Goal: Task Accomplishment & Management: Manage account settings

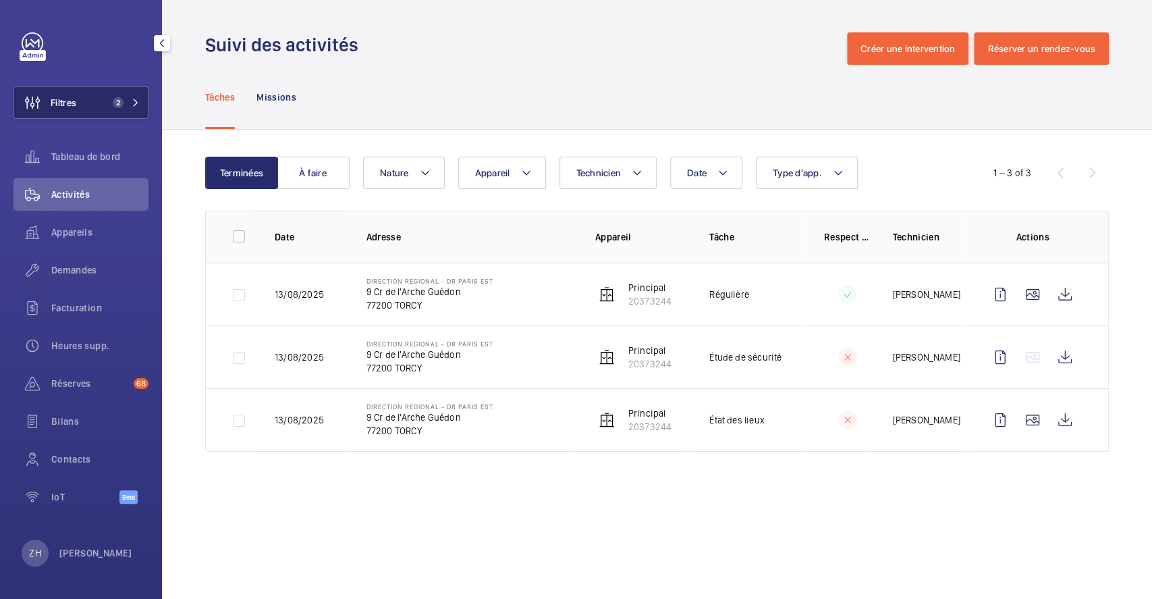
click at [76, 109] on span "Filtres" at bounding box center [45, 102] width 62 height 32
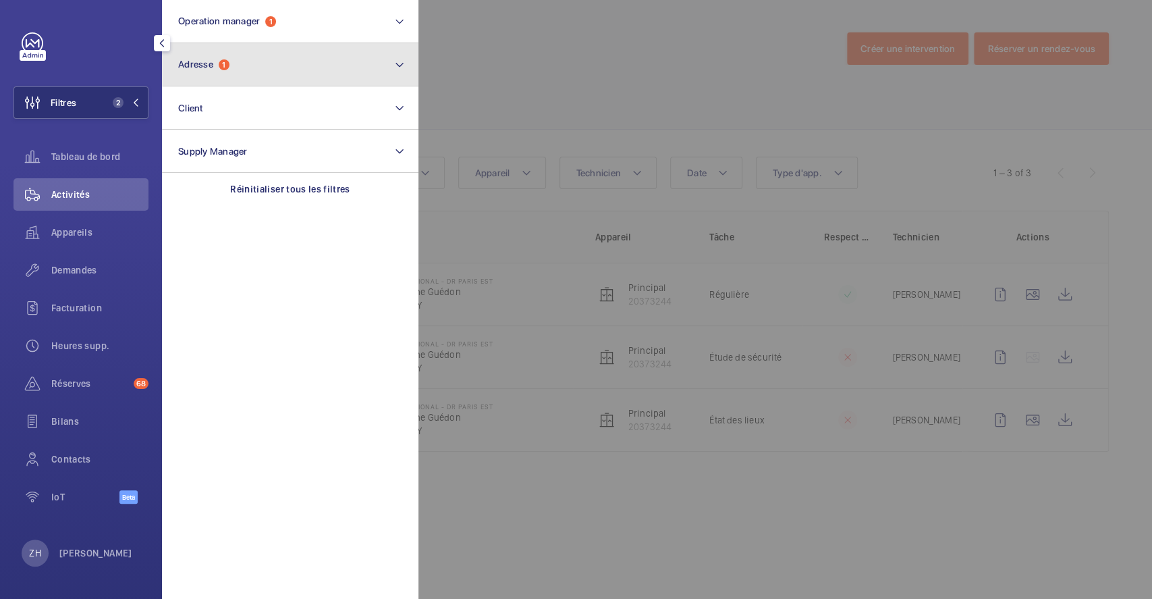
click at [226, 74] on button "Adresse 1" at bounding box center [290, 64] width 257 height 43
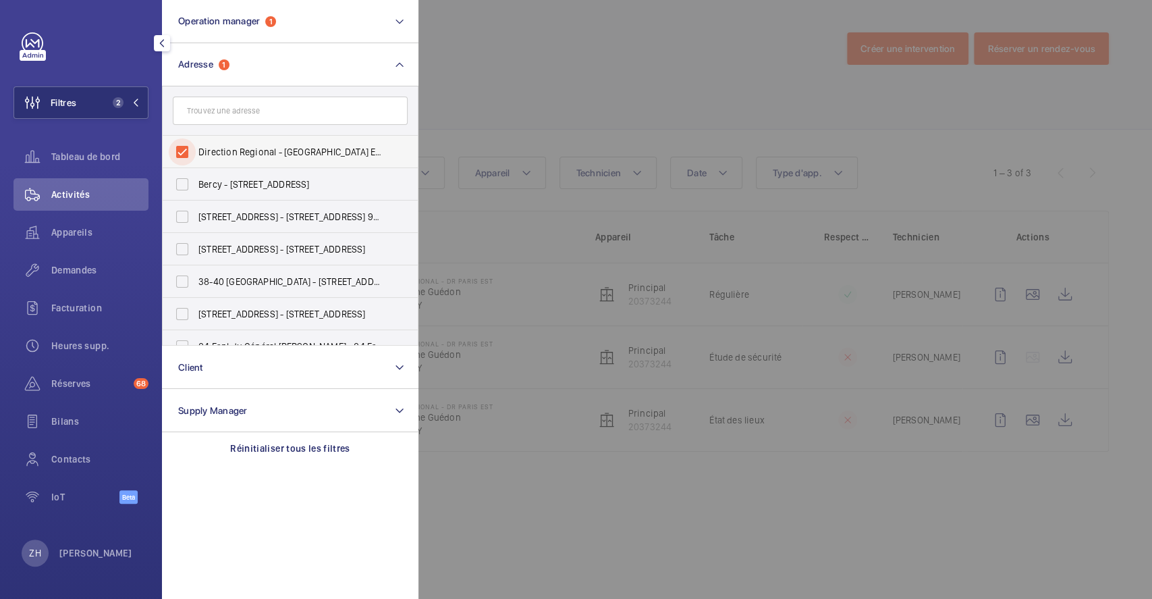
click at [185, 153] on input "Direction Regional - DR Paris EST - 9 Cr de l'Arche Guédon, TORCY 77200" at bounding box center [182, 151] width 27 height 27
checkbox input "false"
click at [508, 53] on div at bounding box center [995, 299] width 1152 height 599
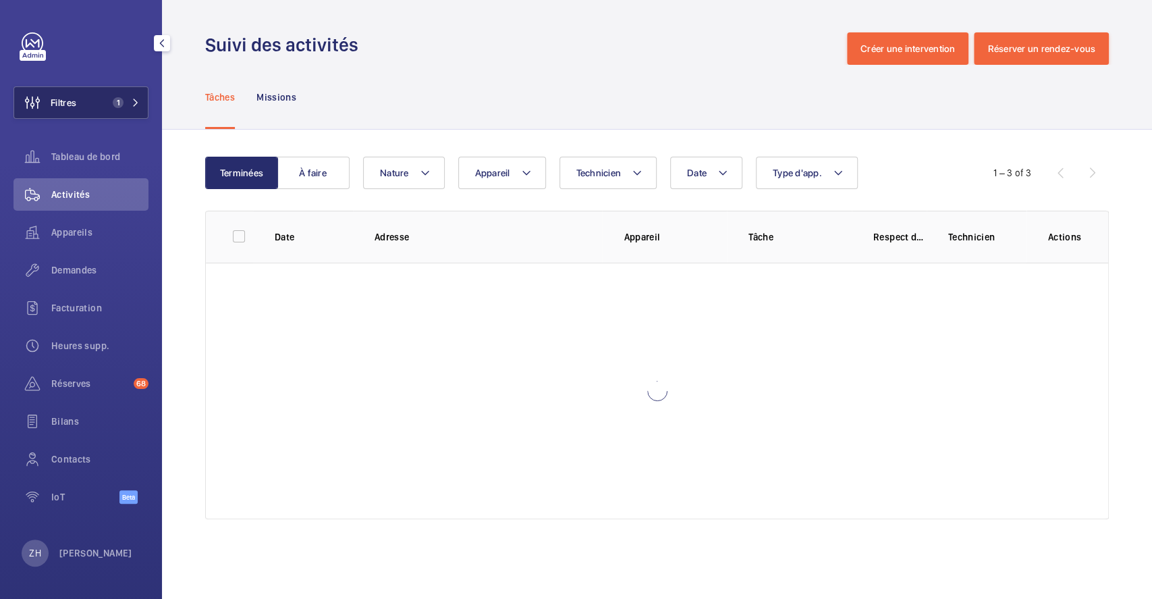
click at [88, 101] on button "Filtres 1" at bounding box center [81, 102] width 135 height 32
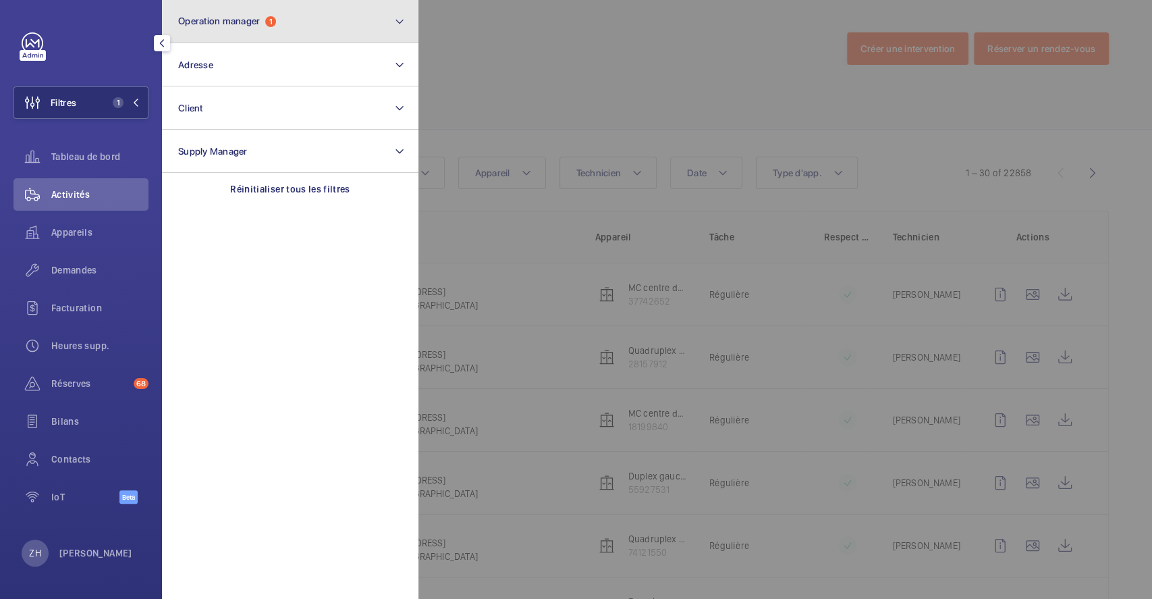
click at [256, 17] on span "Operation manager" at bounding box center [219, 21] width 82 height 11
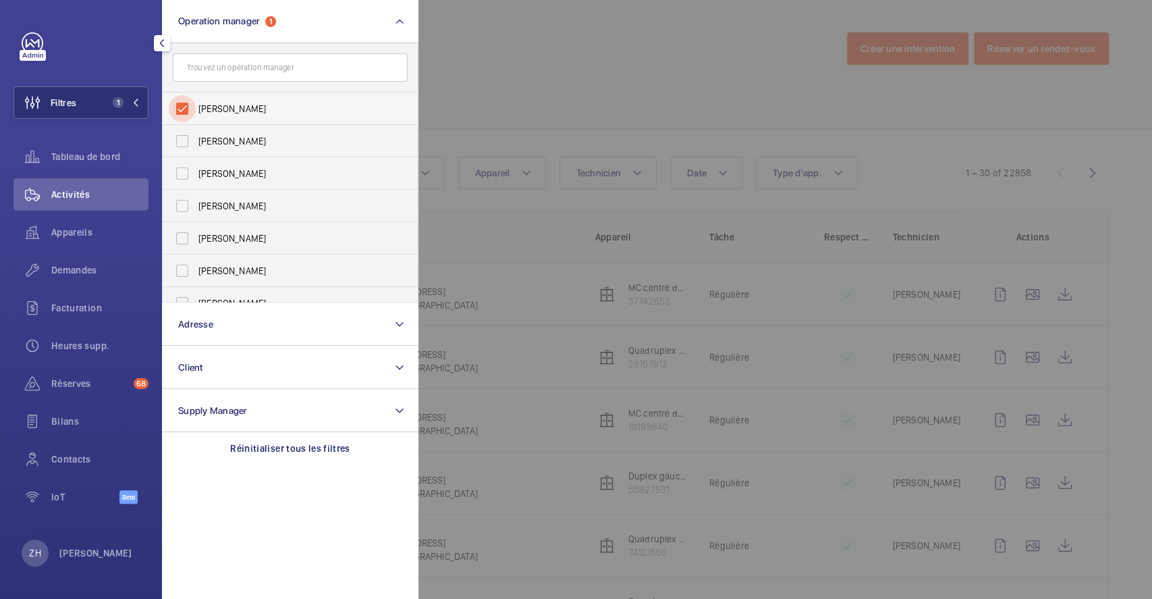
click at [187, 104] on input "[PERSON_NAME]" at bounding box center [182, 108] width 27 height 27
checkbox input "false"
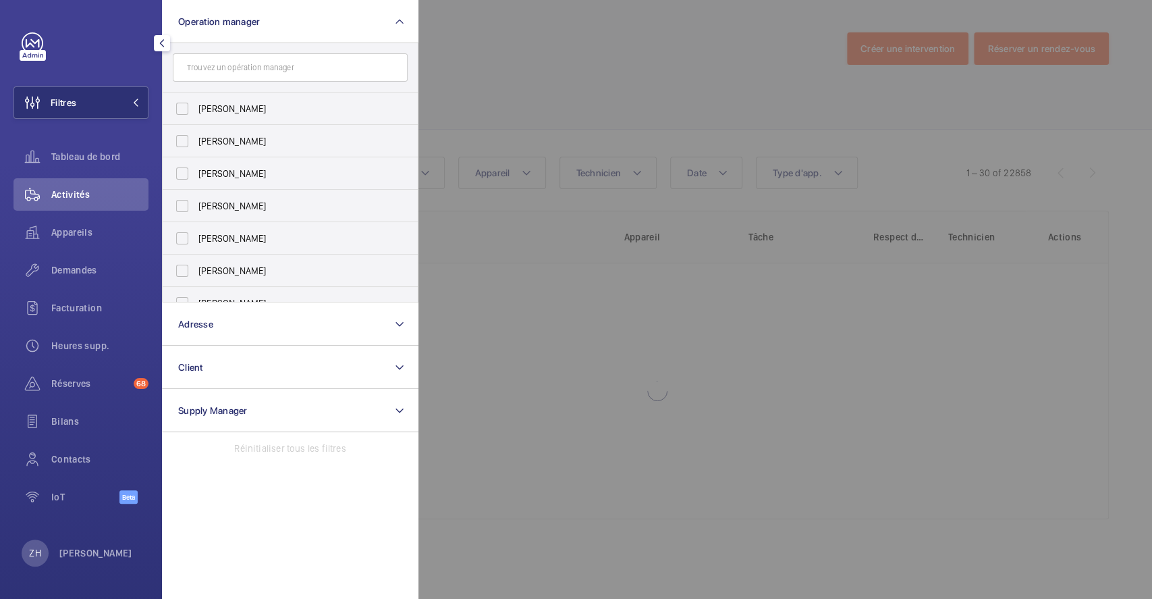
click at [506, 43] on div at bounding box center [995, 299] width 1152 height 599
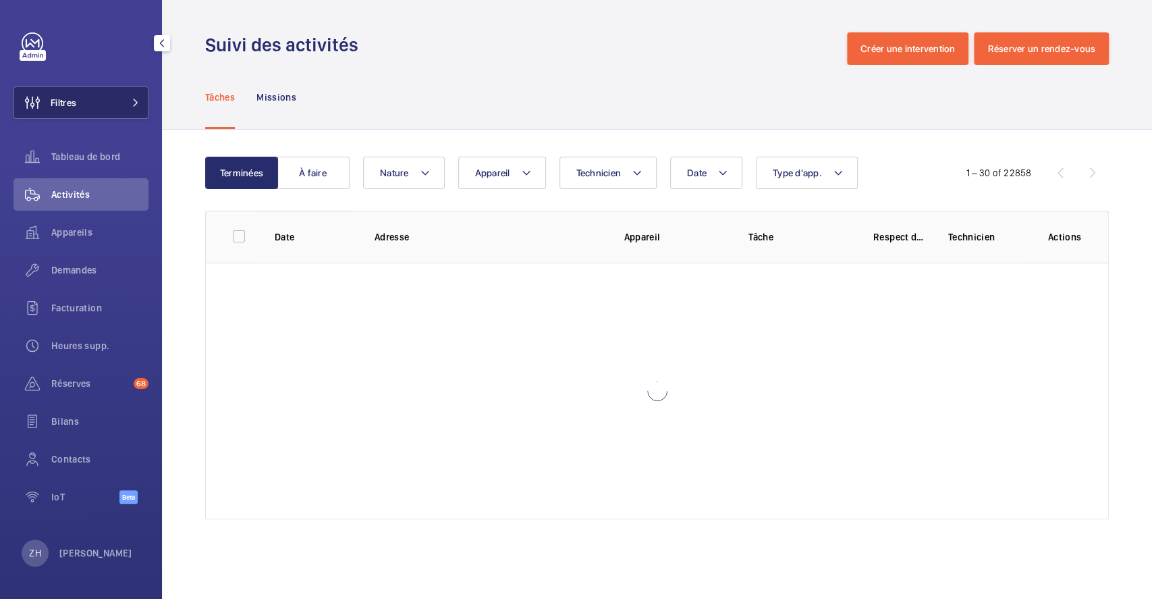
click at [107, 103] on button "Filtres" at bounding box center [81, 102] width 135 height 32
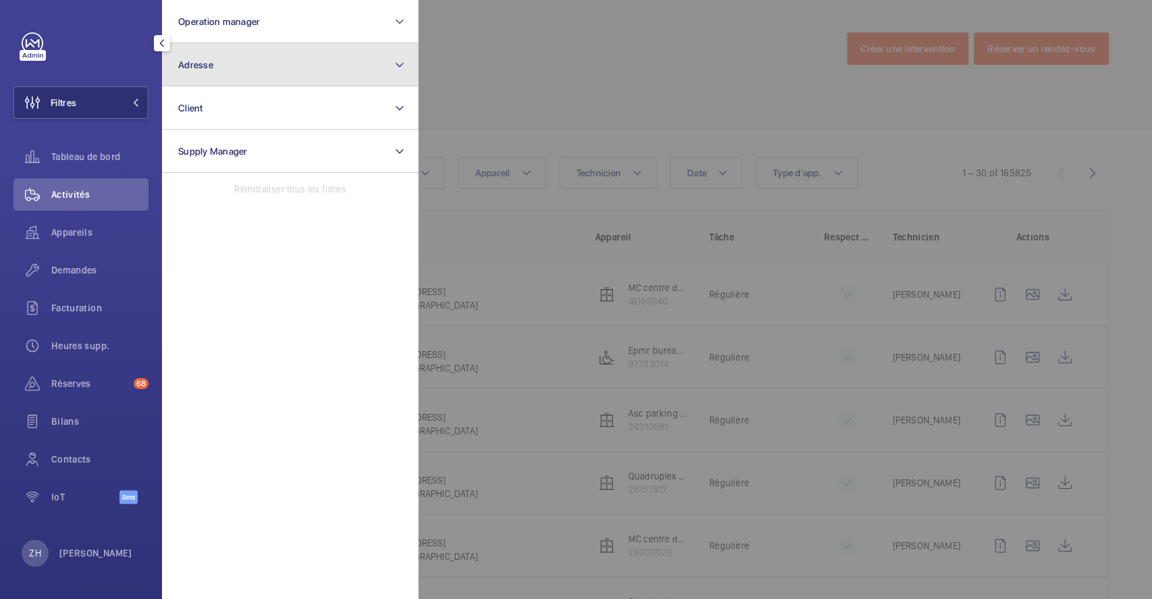
click at [234, 74] on button "Adresse" at bounding box center [290, 64] width 257 height 43
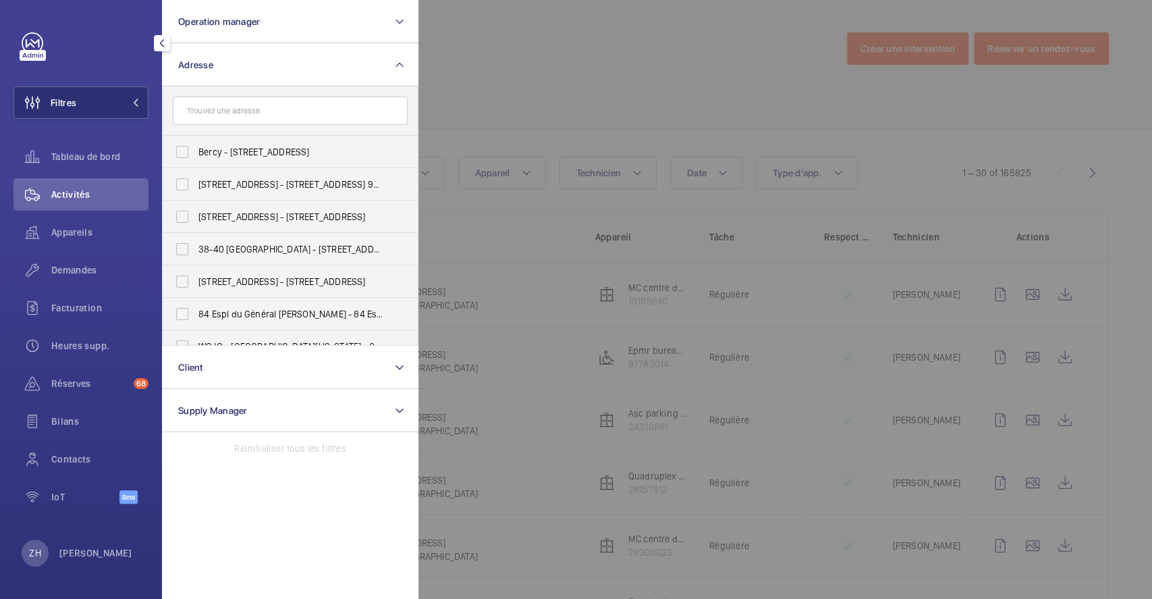
click at [225, 116] on input "text" at bounding box center [290, 111] width 235 height 28
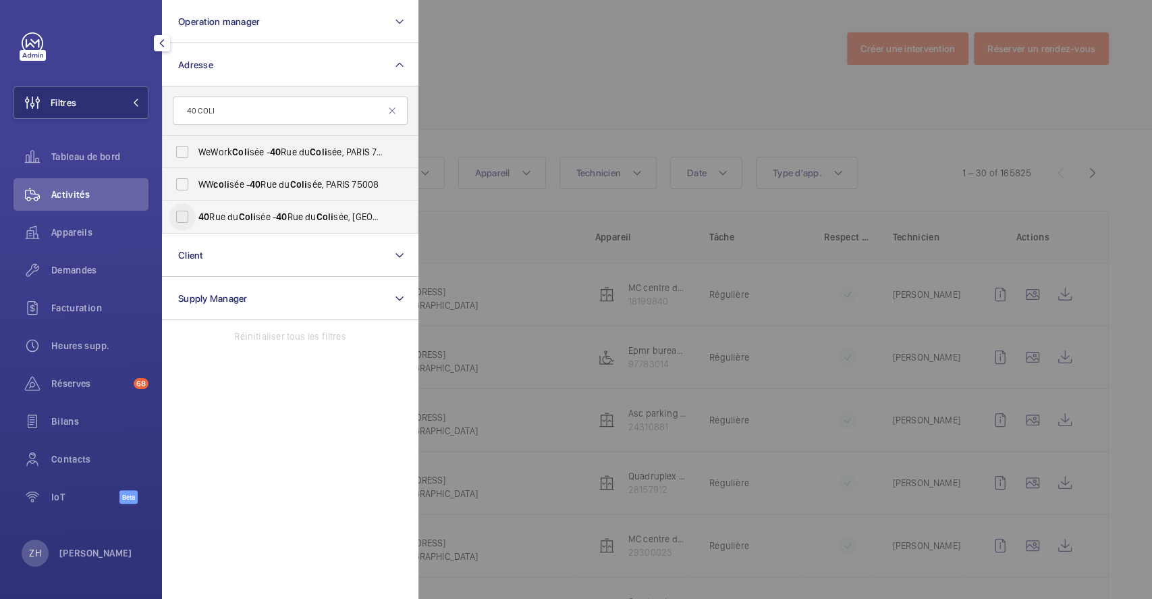
type input "40 COLI"
click at [183, 219] on input "40 Rue du Coli sée - 40 Rue du Coli sée, 75008 PARIS, PARIS 75008" at bounding box center [182, 216] width 27 height 27
checkbox input "true"
click at [583, 98] on div at bounding box center [995, 299] width 1152 height 599
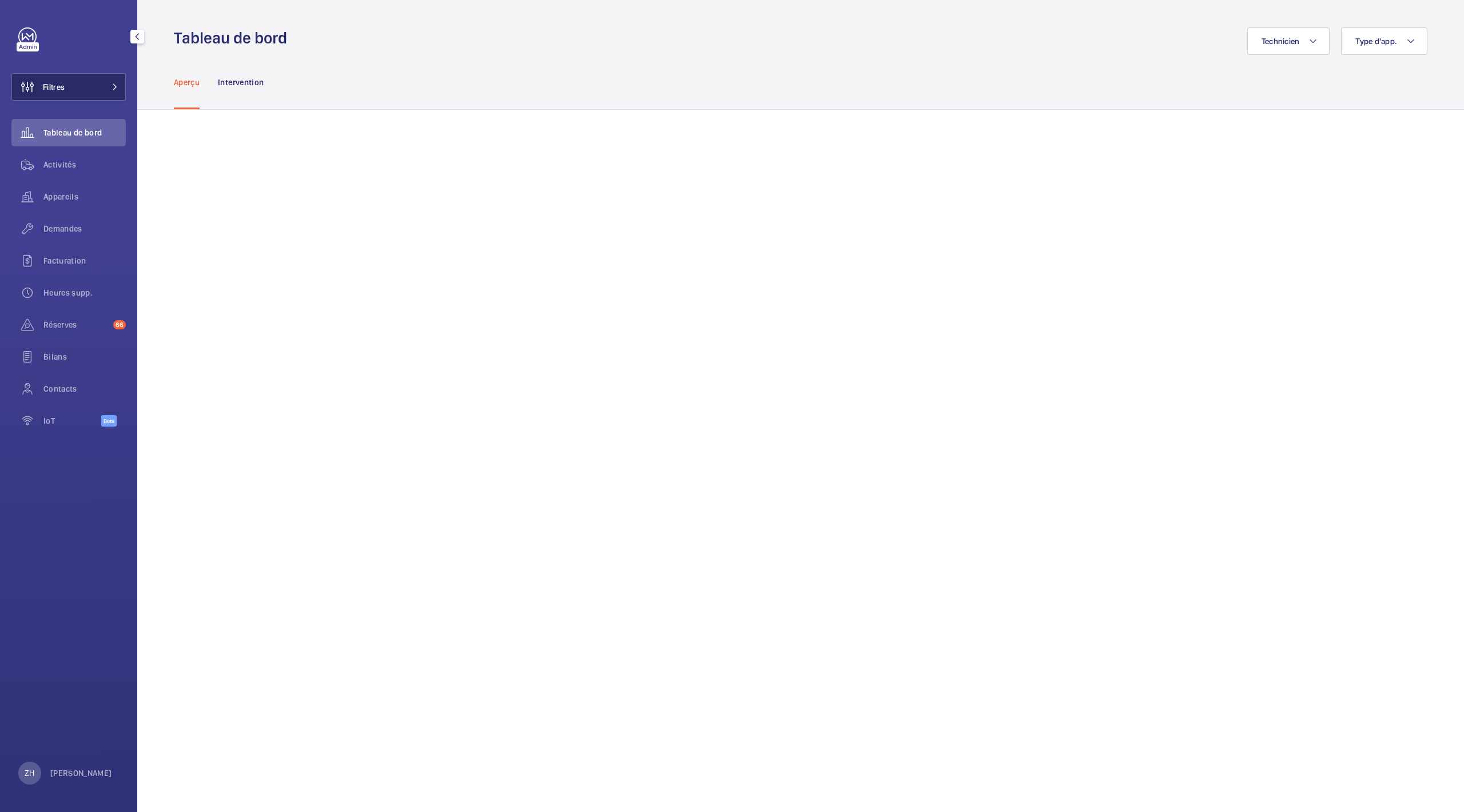
click at [107, 84] on span at bounding box center [112, 87] width 14 height 7
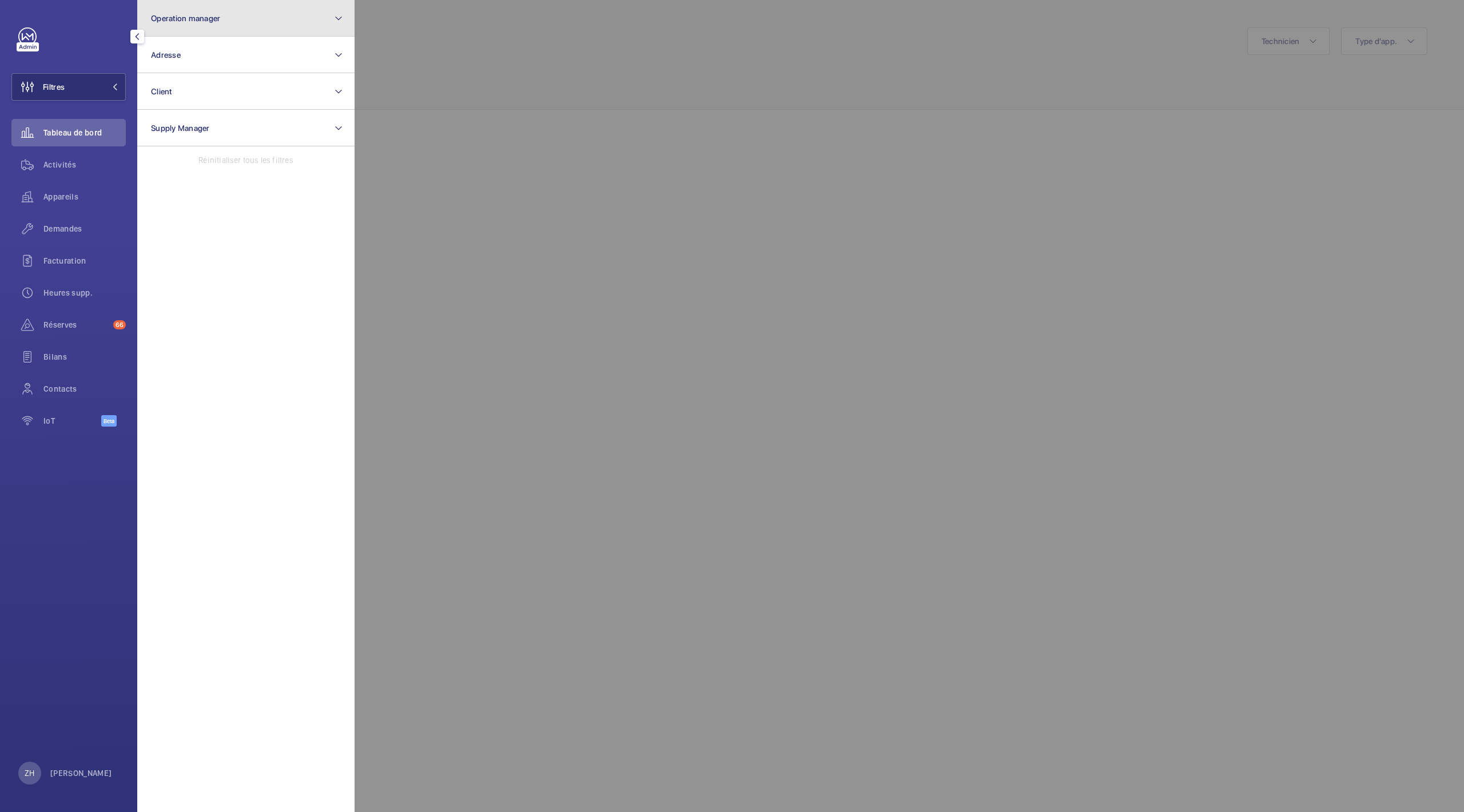
click at [342, 13] on mat-icon at bounding box center [338, 19] width 9 height 14
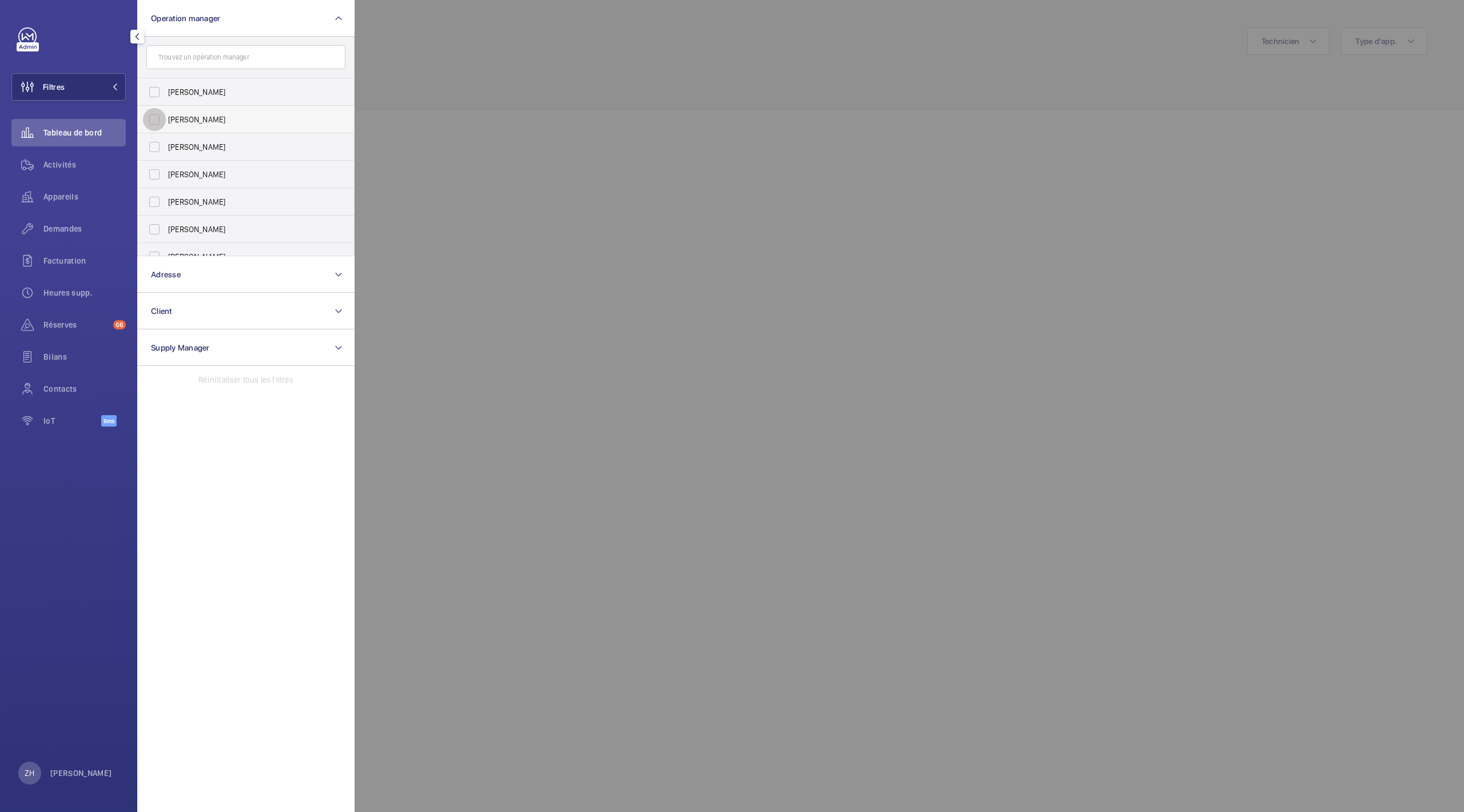
click at [158, 122] on input "[PERSON_NAME]" at bounding box center [154, 119] width 23 height 23
checkbox input "true"
click at [496, 45] on div at bounding box center [1087, 406] width 1464 height 812
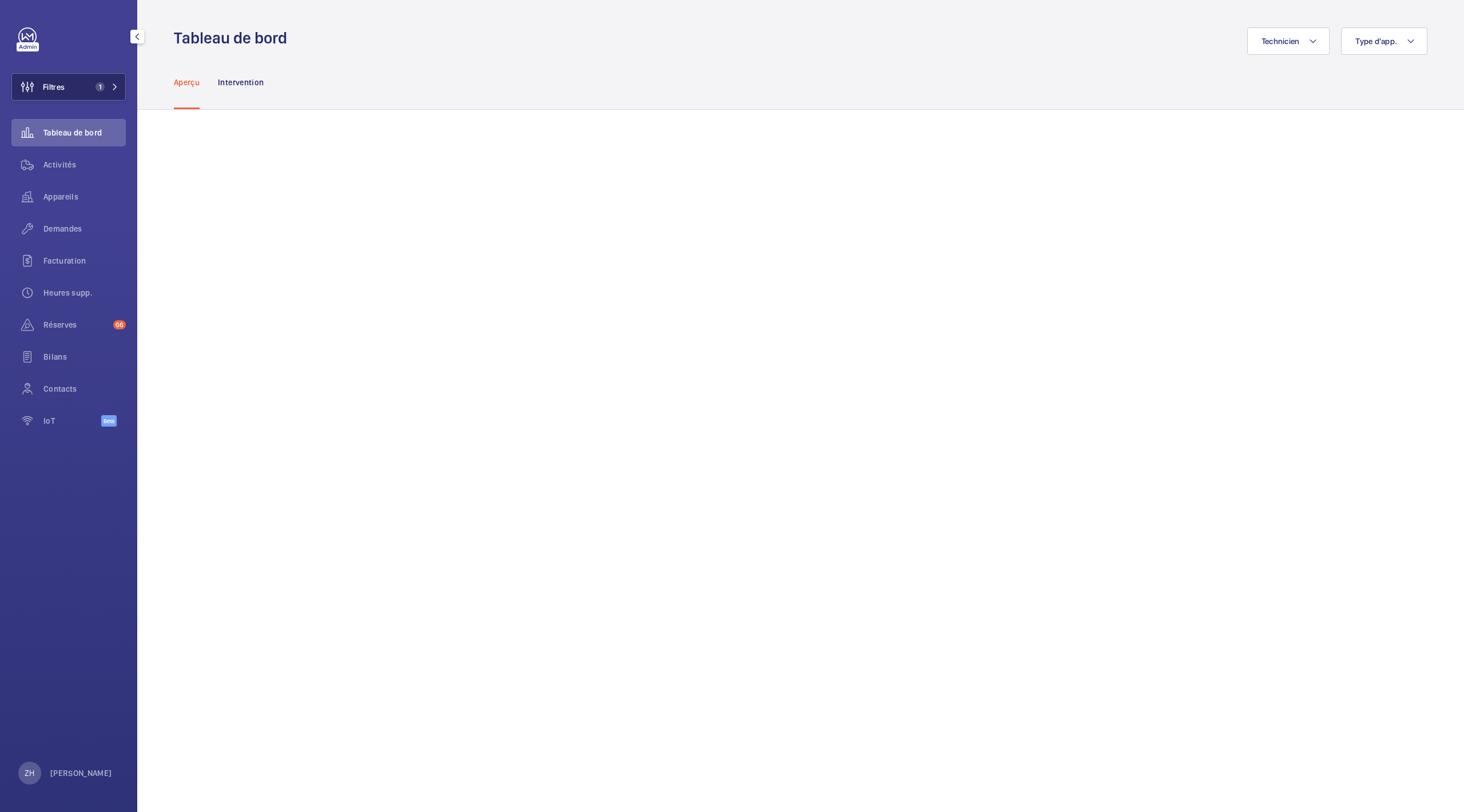
click at [118, 89] on button "Filtres 1" at bounding box center [69, 86] width 114 height 27
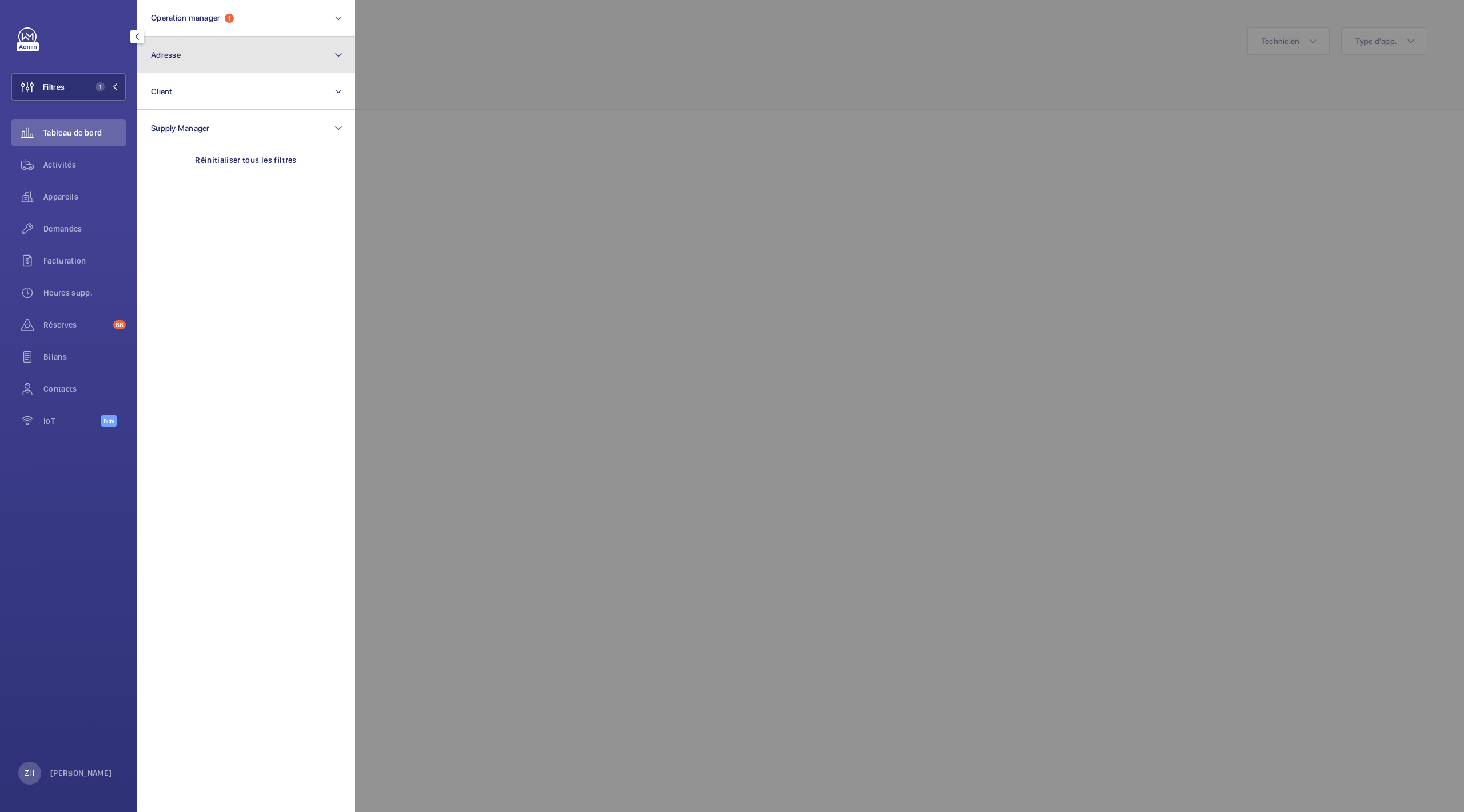
click at [323, 48] on button "Adresse" at bounding box center [246, 54] width 218 height 36
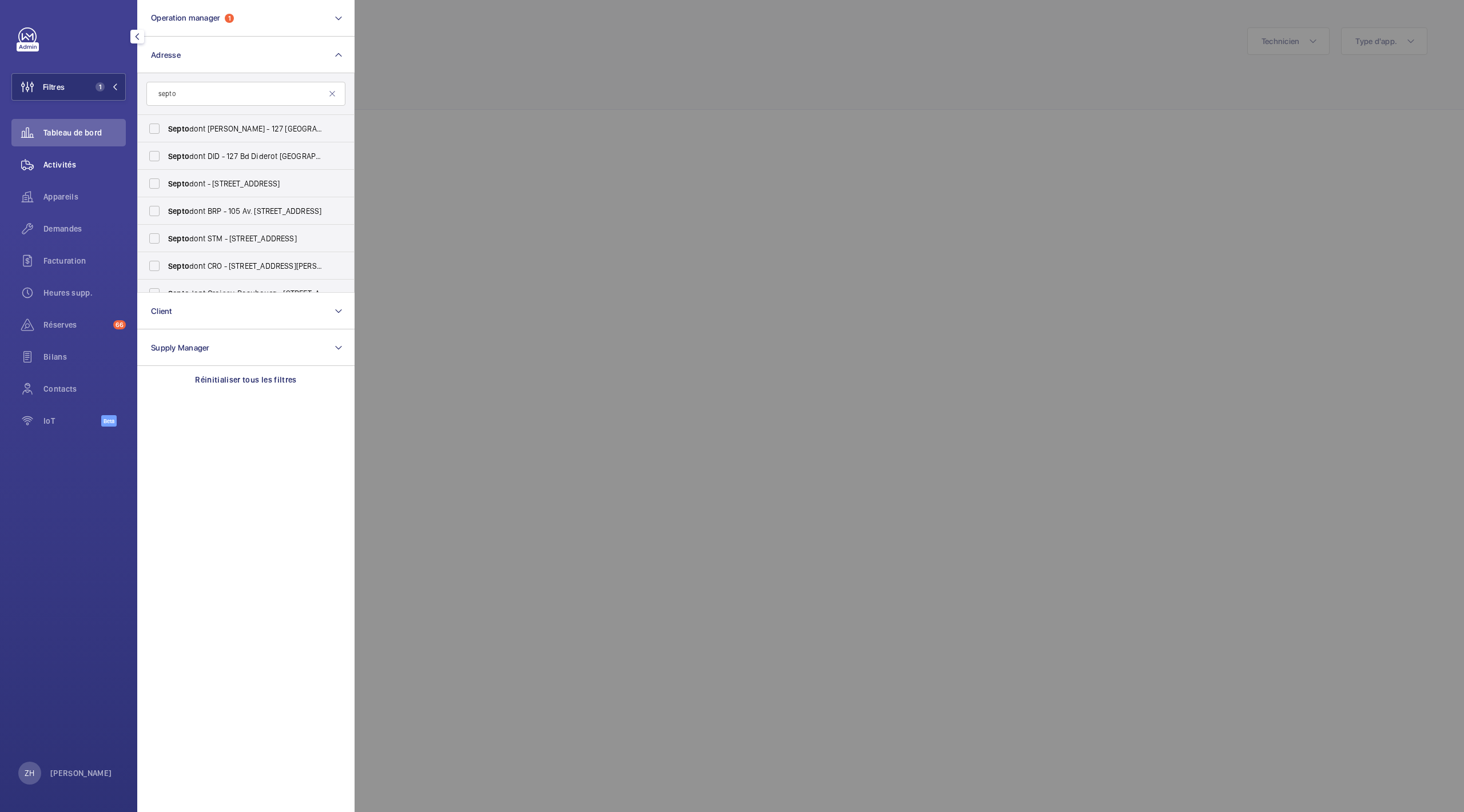
type input "septo"
click at [69, 159] on span "Activités" at bounding box center [84, 165] width 82 height 12
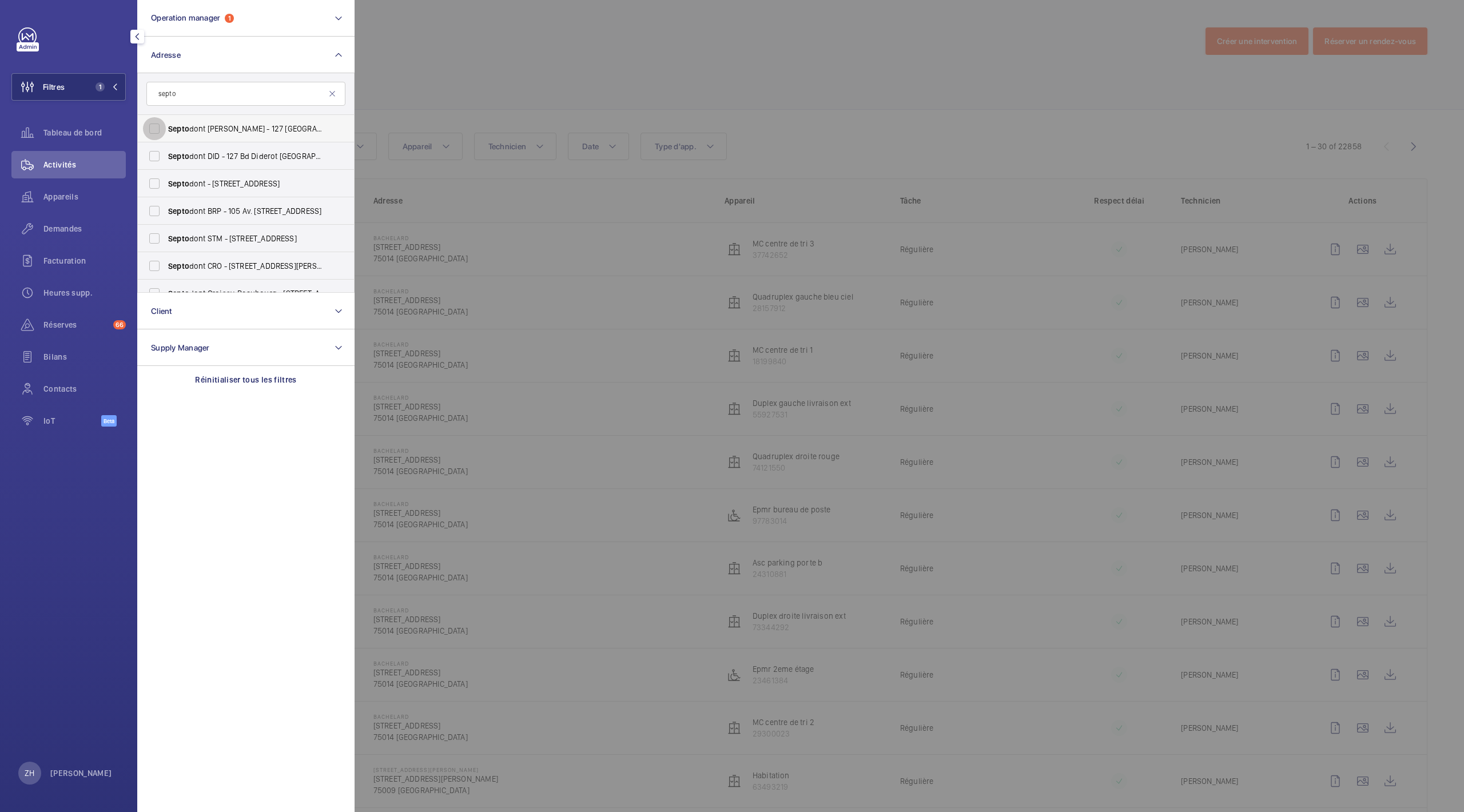
click at [156, 128] on input "Septo dont DIDEROT - 127 [GEOGRAPHIC_DATA]" at bounding box center [154, 128] width 23 height 23
click at [156, 127] on input "Septo dont DIDEROT - 127 [GEOGRAPHIC_DATA]" at bounding box center [154, 128] width 23 height 23
checkbox input "false"
click at [158, 277] on input "Septo dont Croissy-Beaubourg - 4 Rue Ambroise Croizat, CROISSY-BEAUBOURG 77183" at bounding box center [154, 279] width 23 height 23
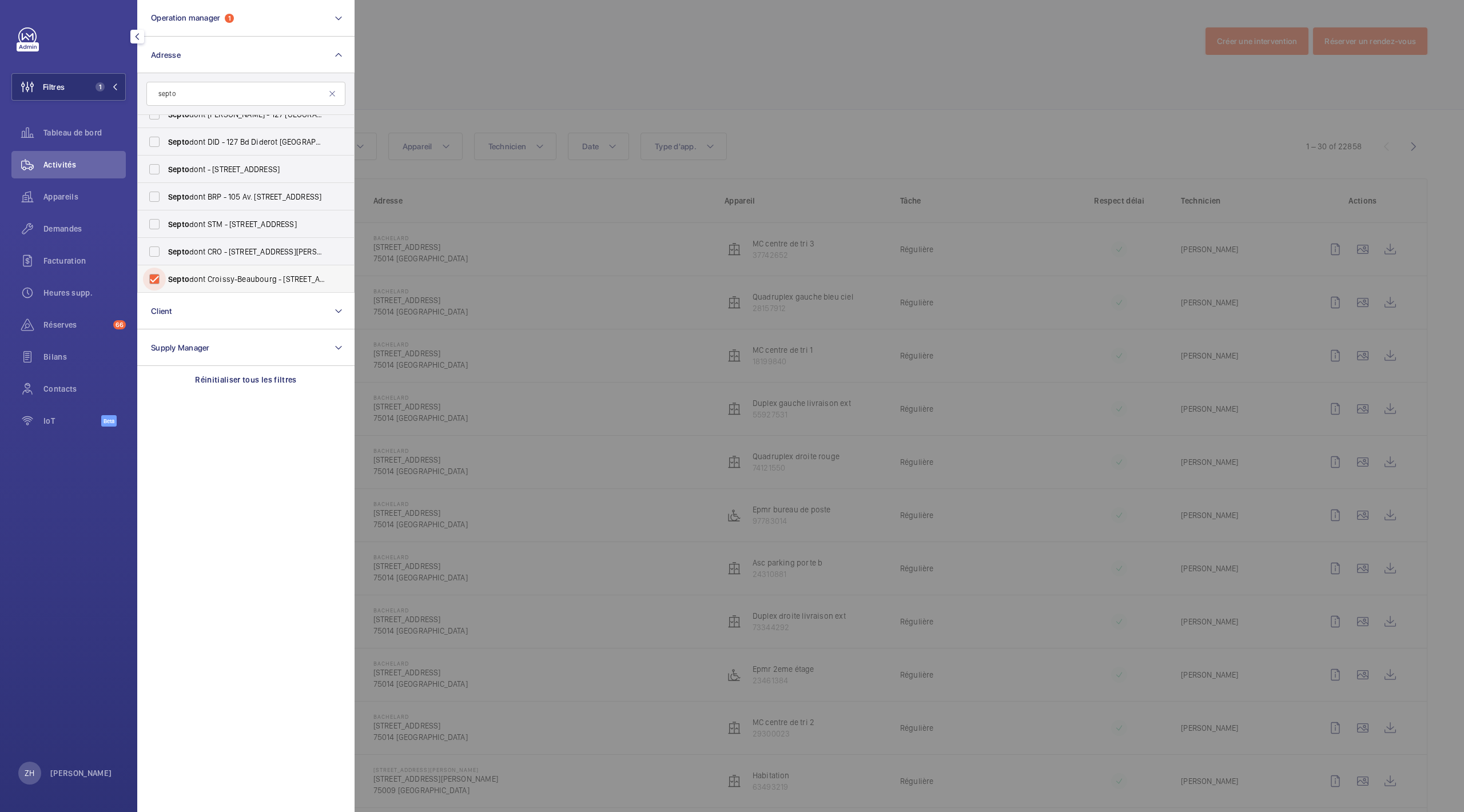
checkbox input "true"
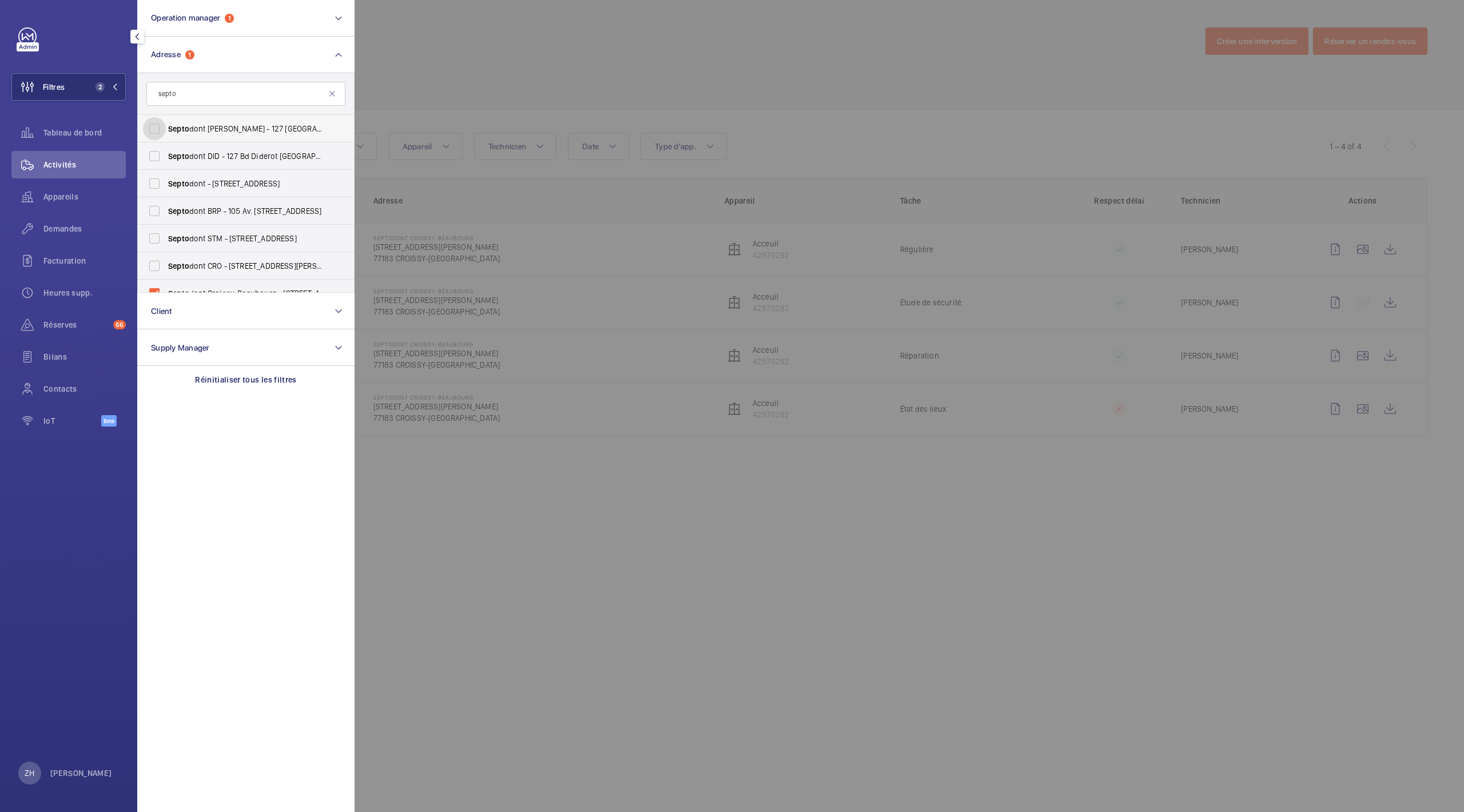
click at [159, 127] on input "Septo dont DIDEROT - 127 [GEOGRAPHIC_DATA]" at bounding box center [154, 128] width 23 height 23
checkbox input "false"
click at [157, 183] on input "Septo dont - 58 Rue du Pont de Créteil, SAINT-MAUR-DES-FOSSÉS 94100" at bounding box center [154, 183] width 23 height 23
click at [157, 179] on input "Septo dont - 58 Rue du Pont de Créteil, SAINT-MAUR-DES-FOSSÉS 94100" at bounding box center [154, 183] width 23 height 23
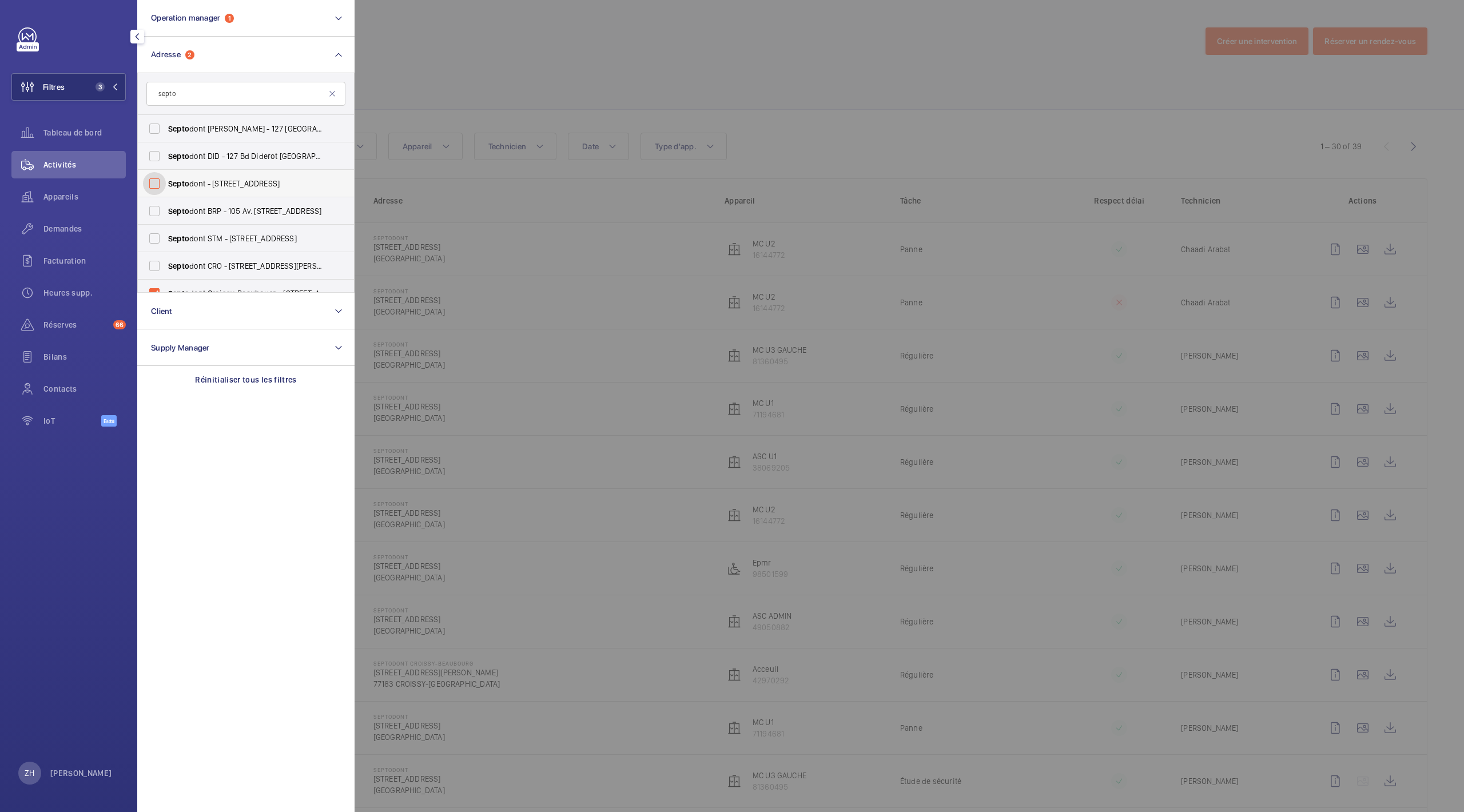
checkbox input "false"
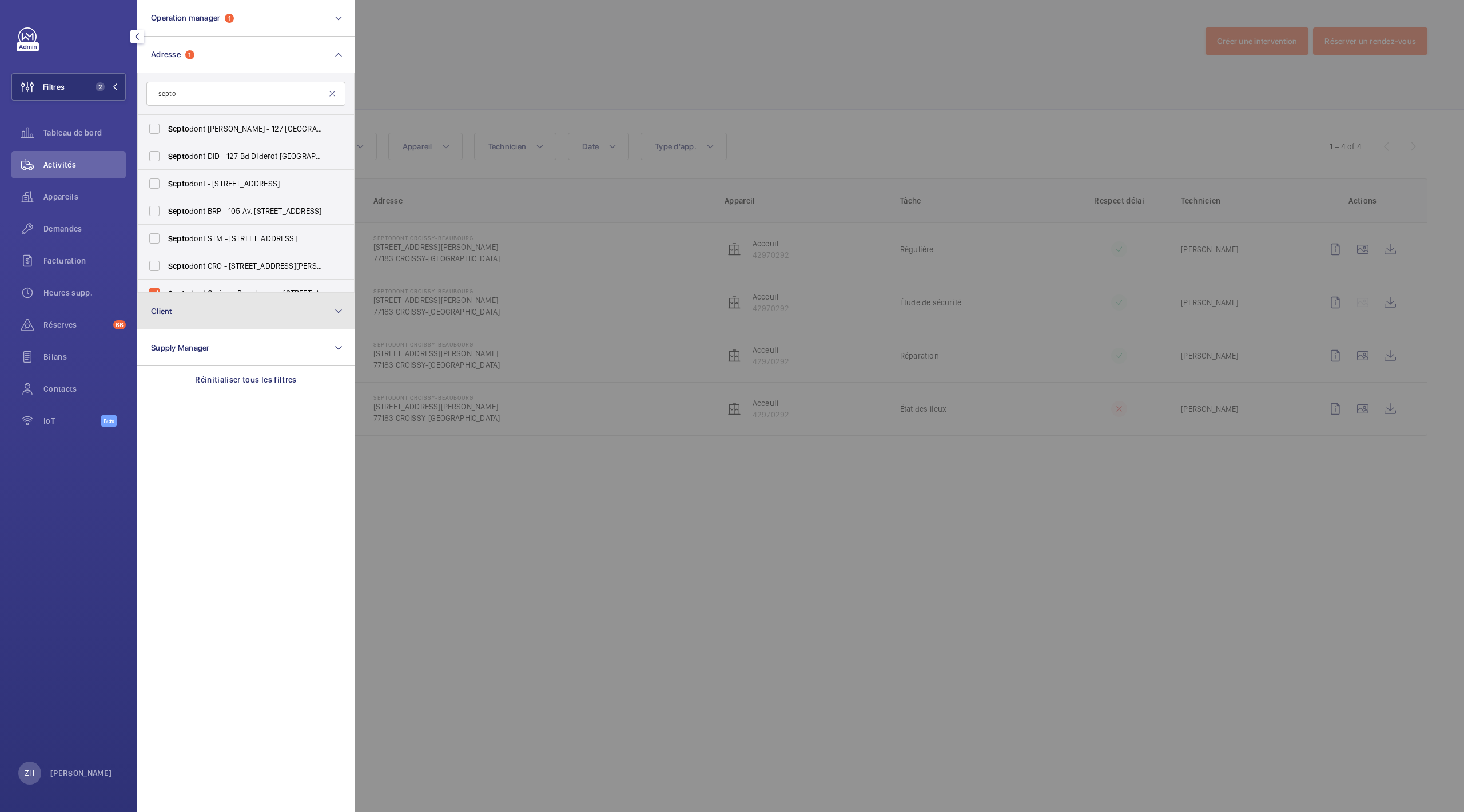
click at [156, 293] on button "Client" at bounding box center [246, 311] width 218 height 36
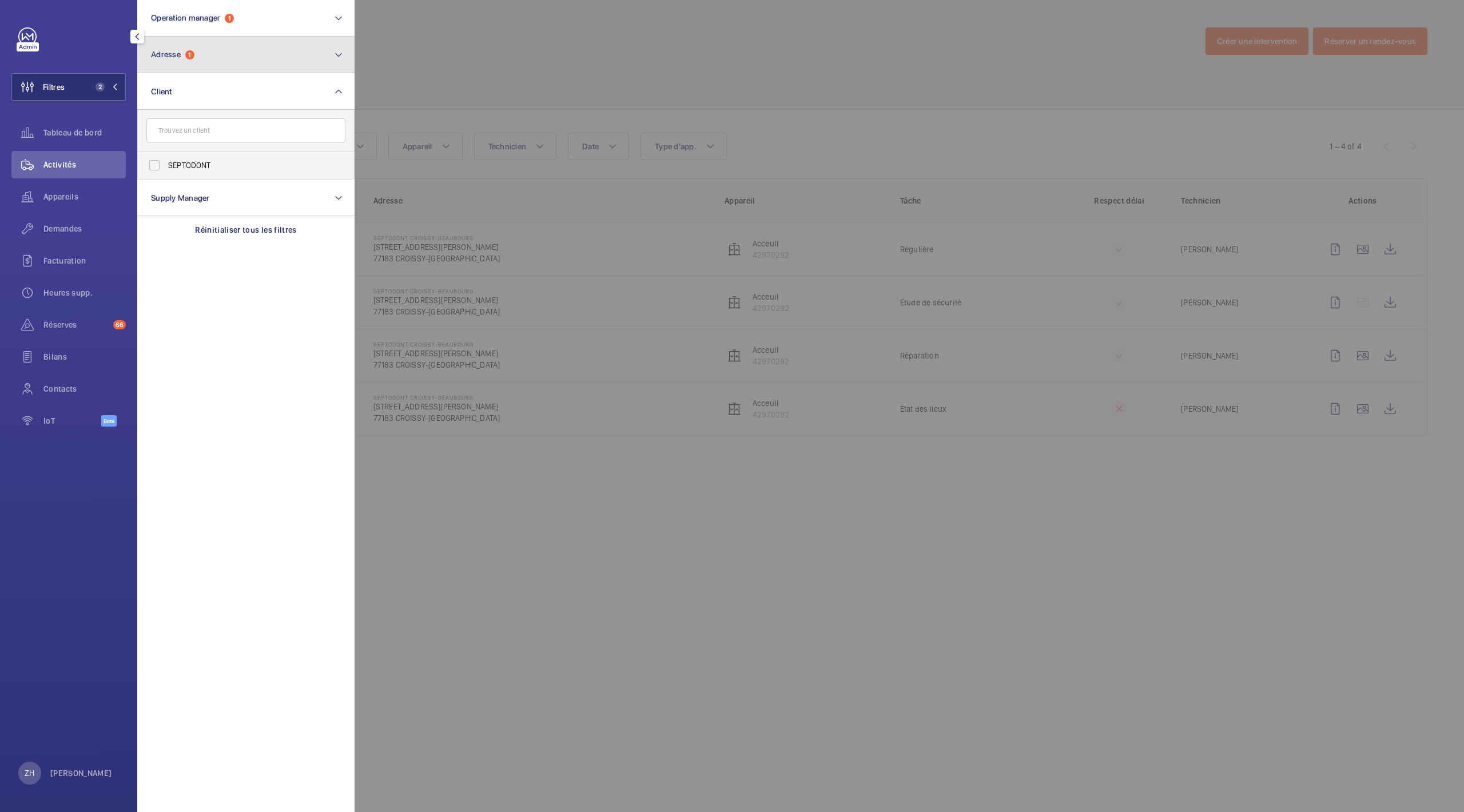
click at [314, 53] on button "Adresse 1" at bounding box center [246, 54] width 218 height 36
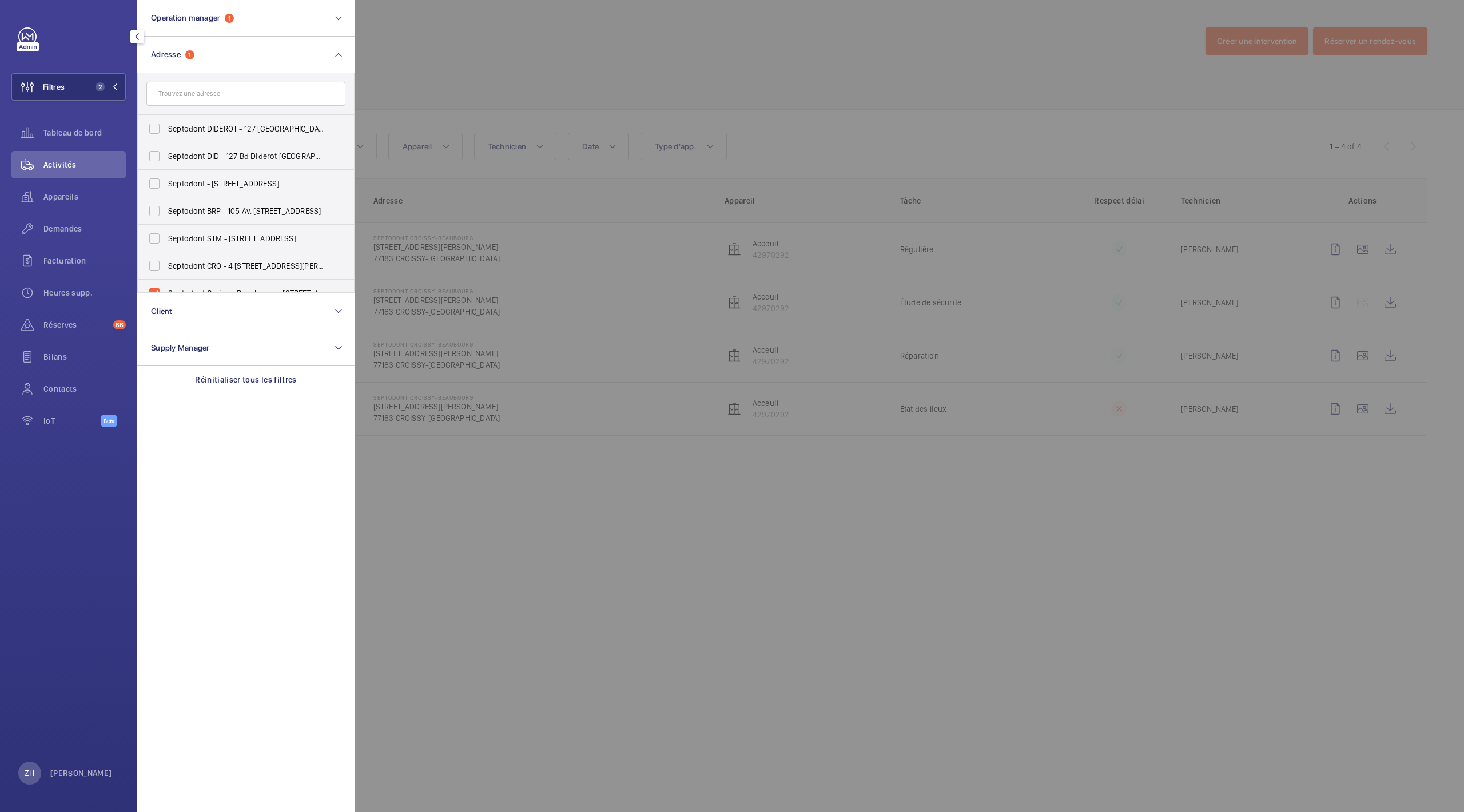
drag, startPoint x: 223, startPoint y: 383, endPoint x: 241, endPoint y: 367, distance: 24.1
click at [223, 383] on p "Réinitialiser tous les filtres" at bounding box center [246, 380] width 102 height 12
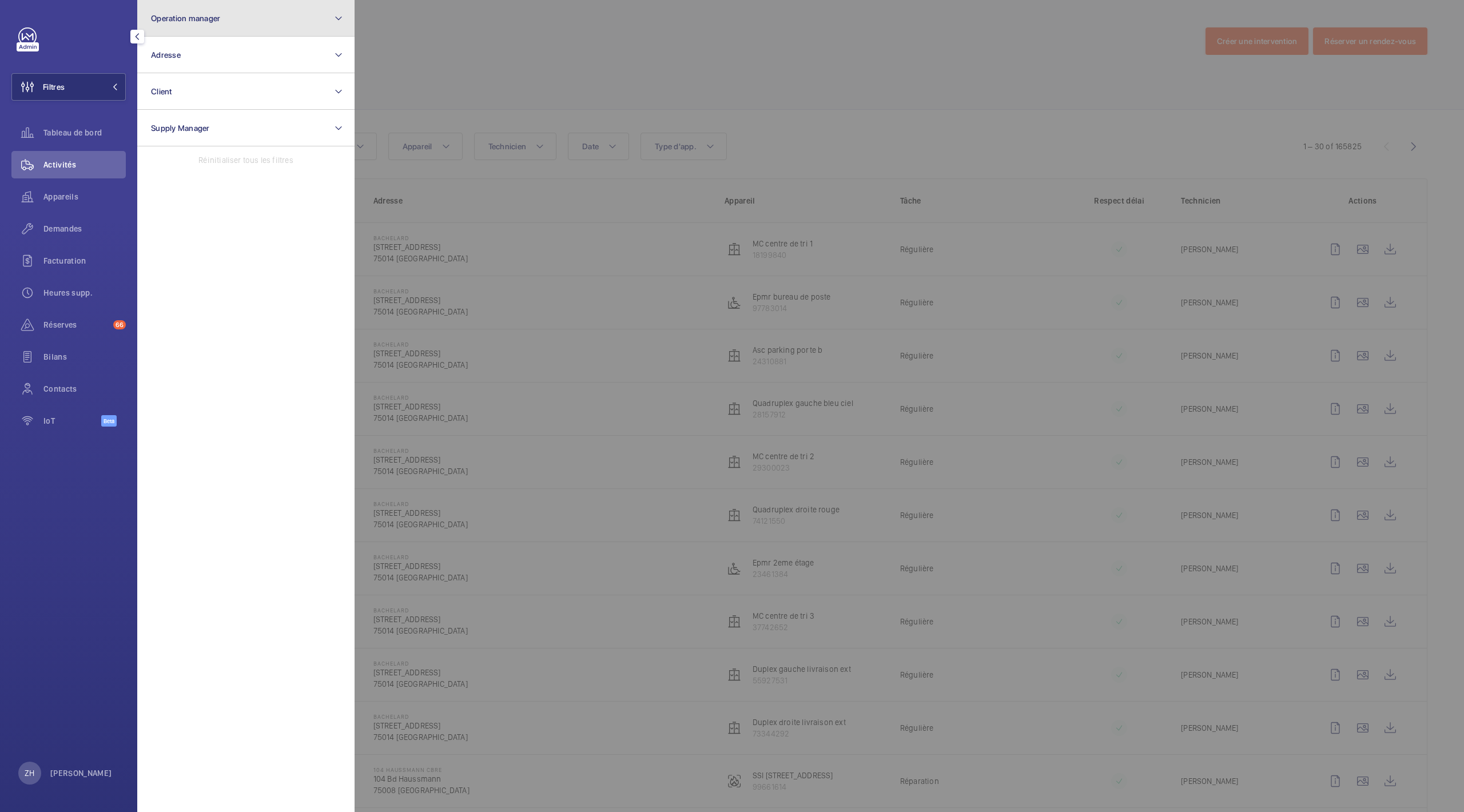
click at [342, 19] on mat-icon at bounding box center [338, 19] width 9 height 14
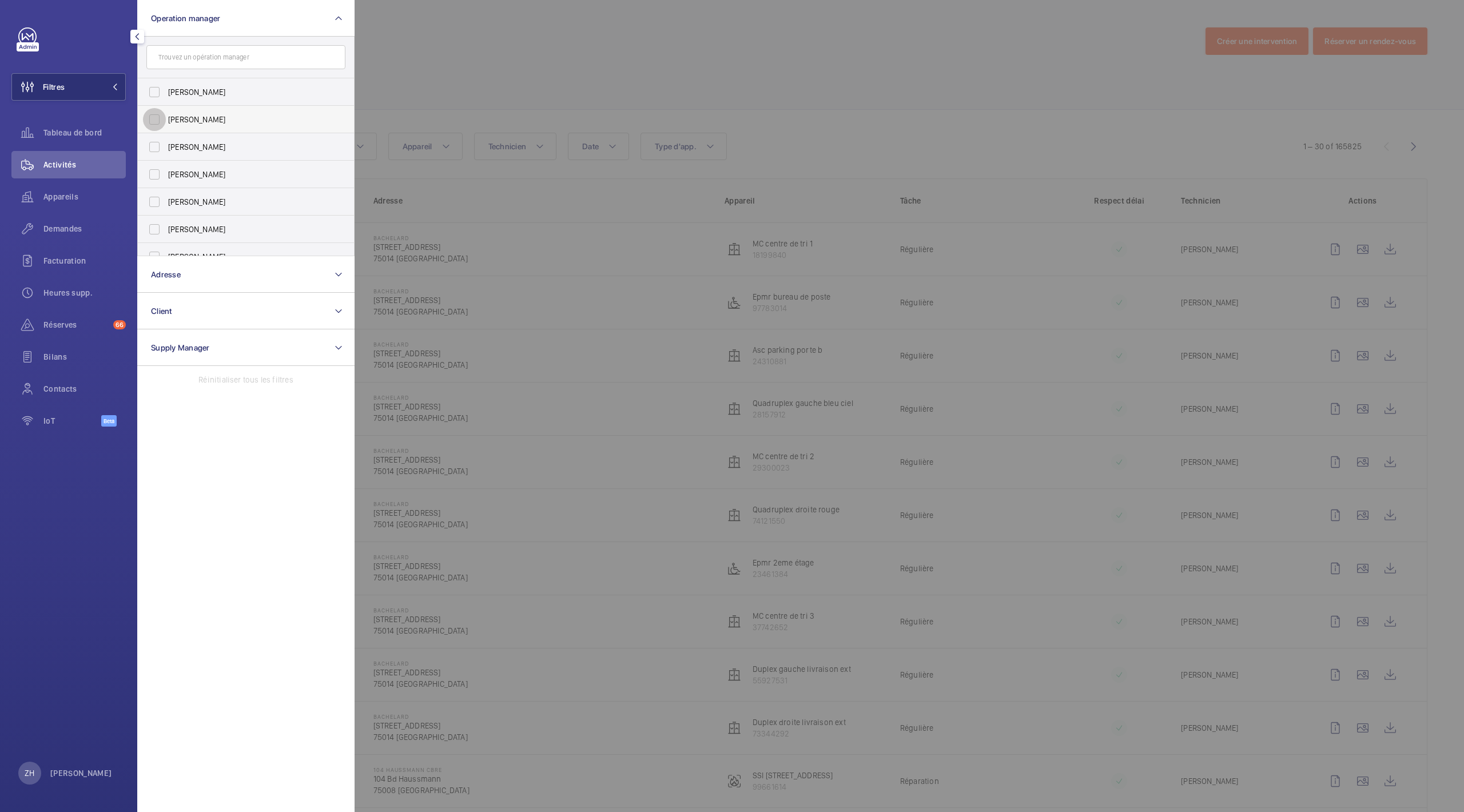
click at [154, 119] on input "[PERSON_NAME]" at bounding box center [154, 119] width 23 height 23
checkbox input "true"
click at [523, 35] on div at bounding box center [1087, 406] width 1464 height 812
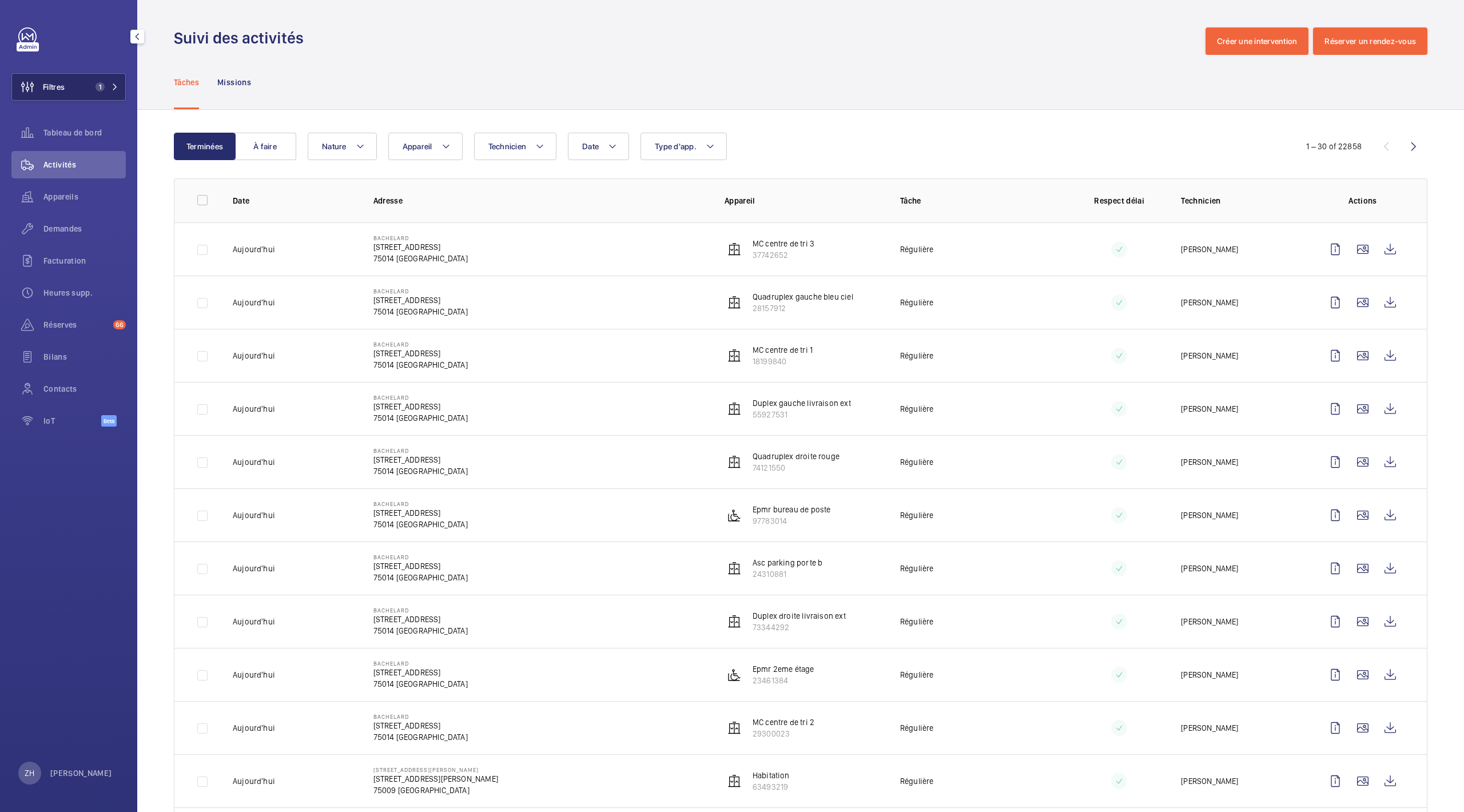
click at [74, 86] on button "Filtres 1" at bounding box center [69, 86] width 114 height 27
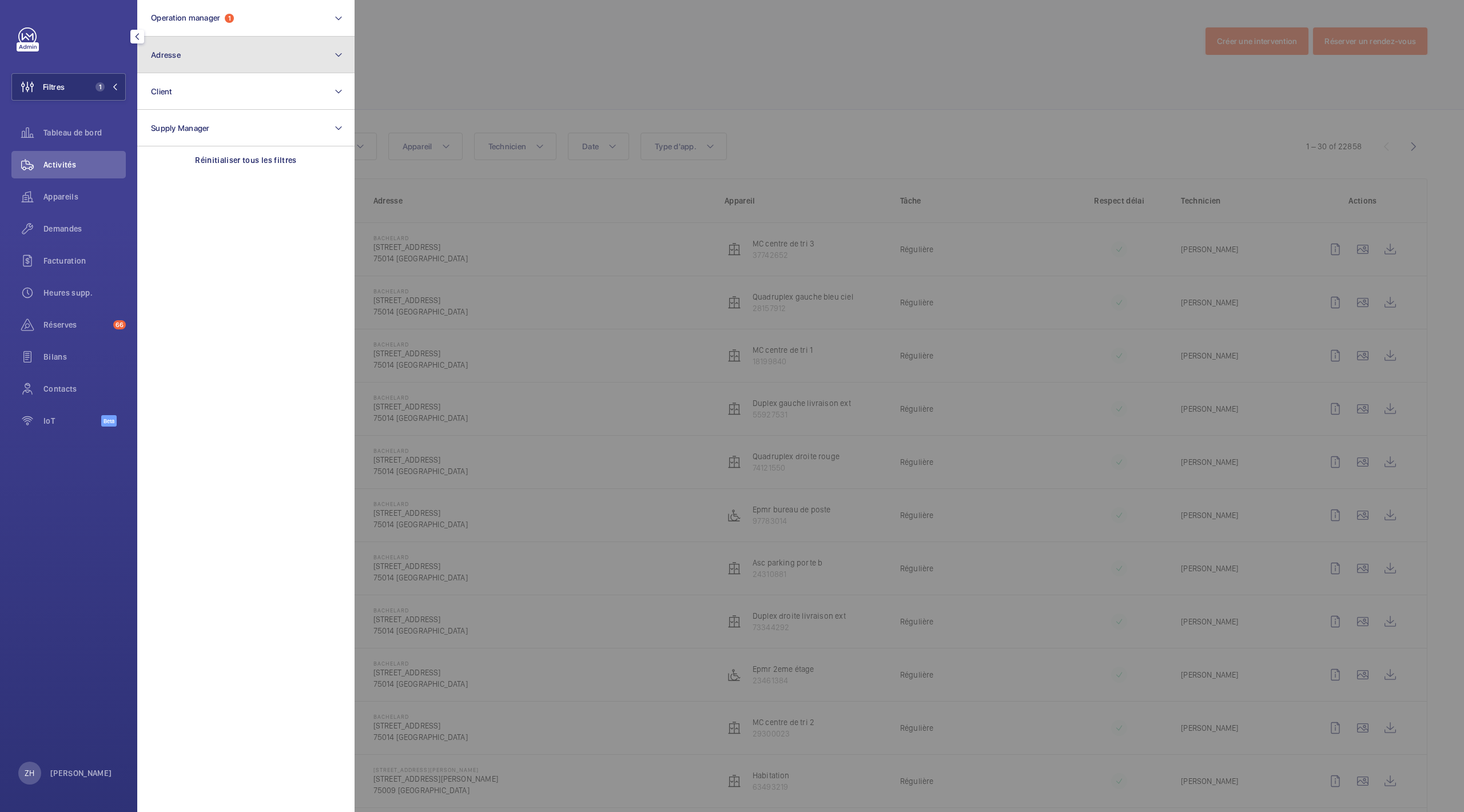
click at [216, 48] on button "Adresse" at bounding box center [246, 54] width 218 height 36
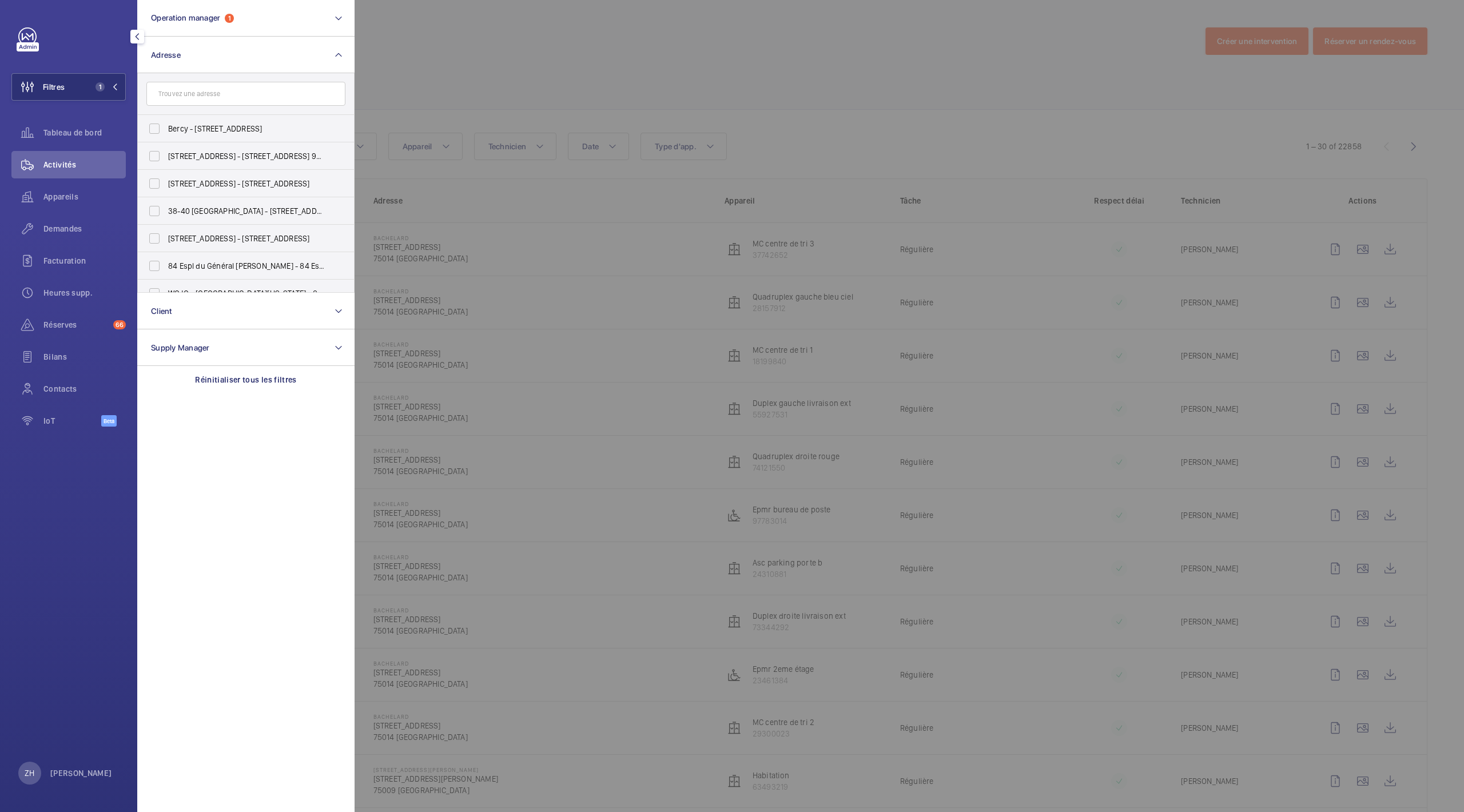
click at [202, 97] on input "text" at bounding box center [246, 94] width 199 height 24
type input "septod"
click at [235, 378] on p "Réinitialiser tous les filtres" at bounding box center [246, 380] width 102 height 12
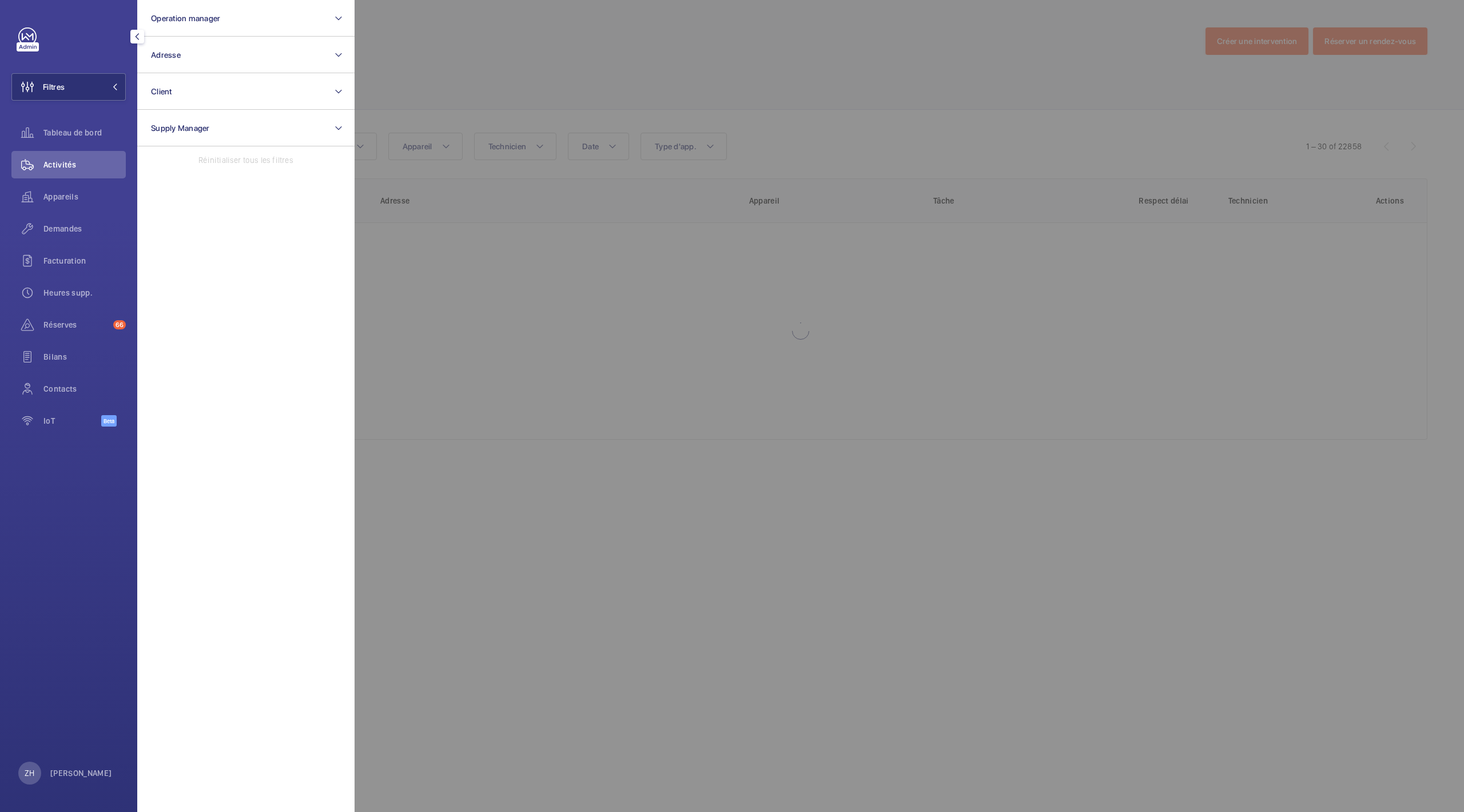
click at [474, 56] on div at bounding box center [1087, 406] width 1464 height 812
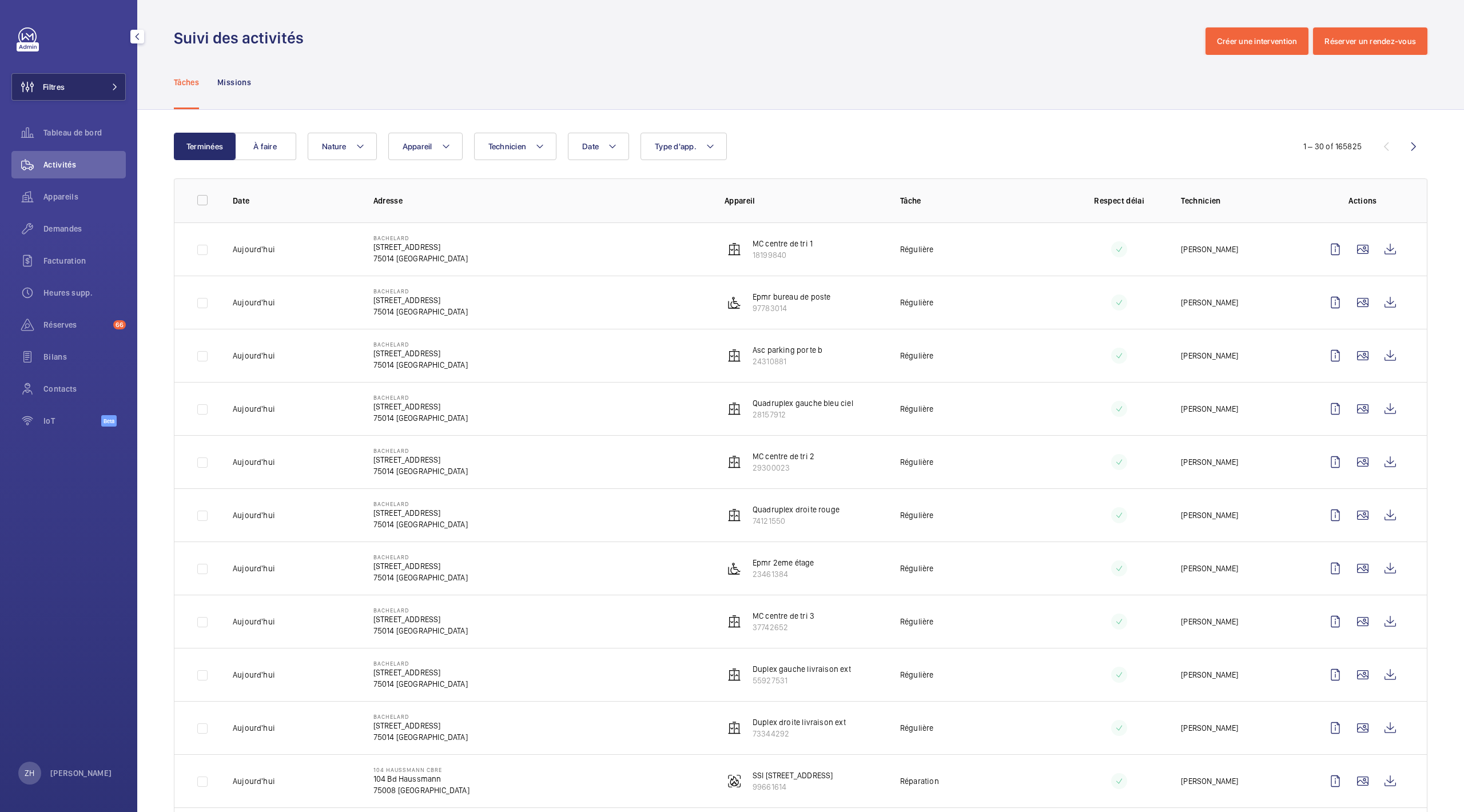
click at [97, 86] on button "Filtres" at bounding box center [69, 86] width 114 height 27
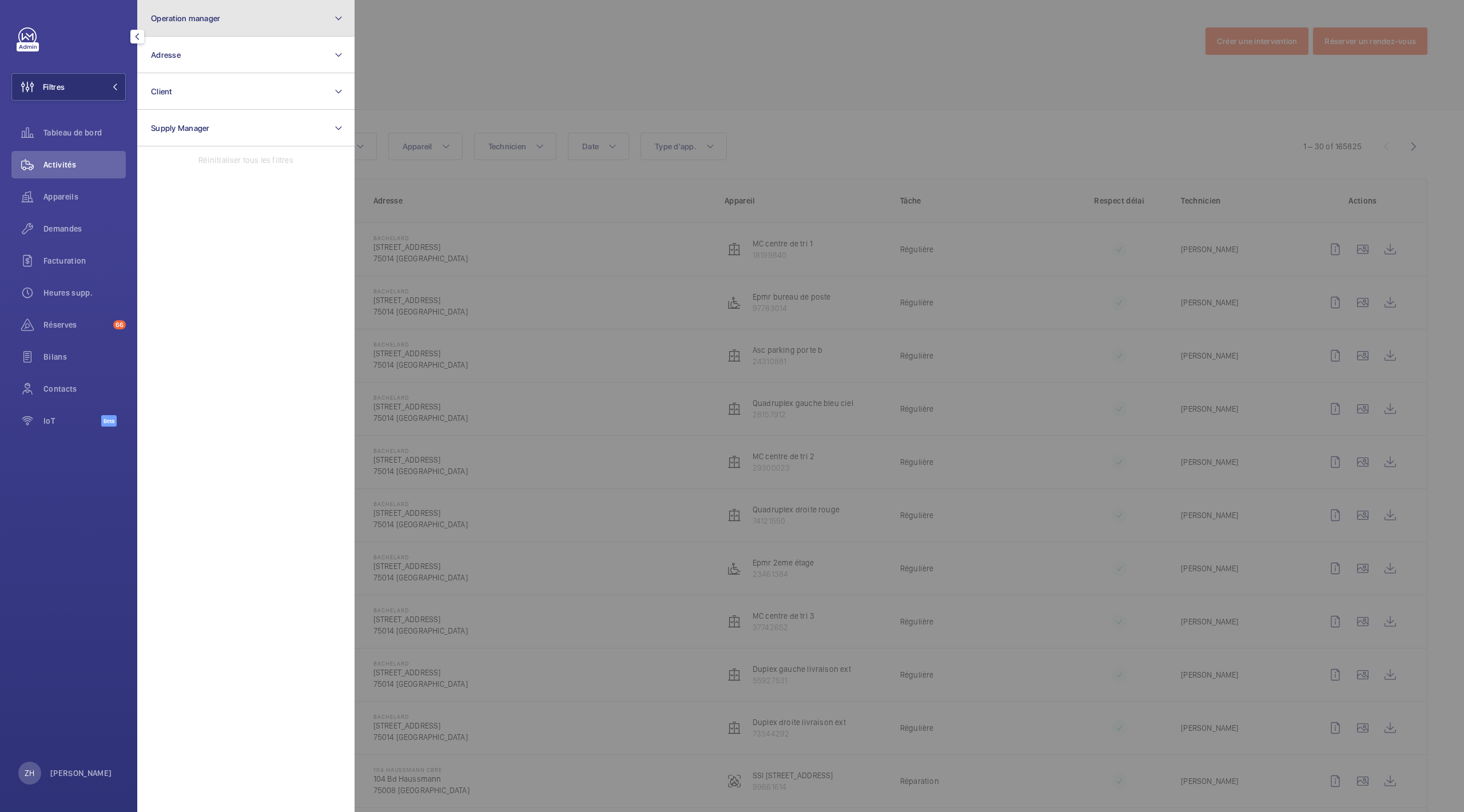
click at [321, 24] on button "Operation manager" at bounding box center [246, 18] width 218 height 36
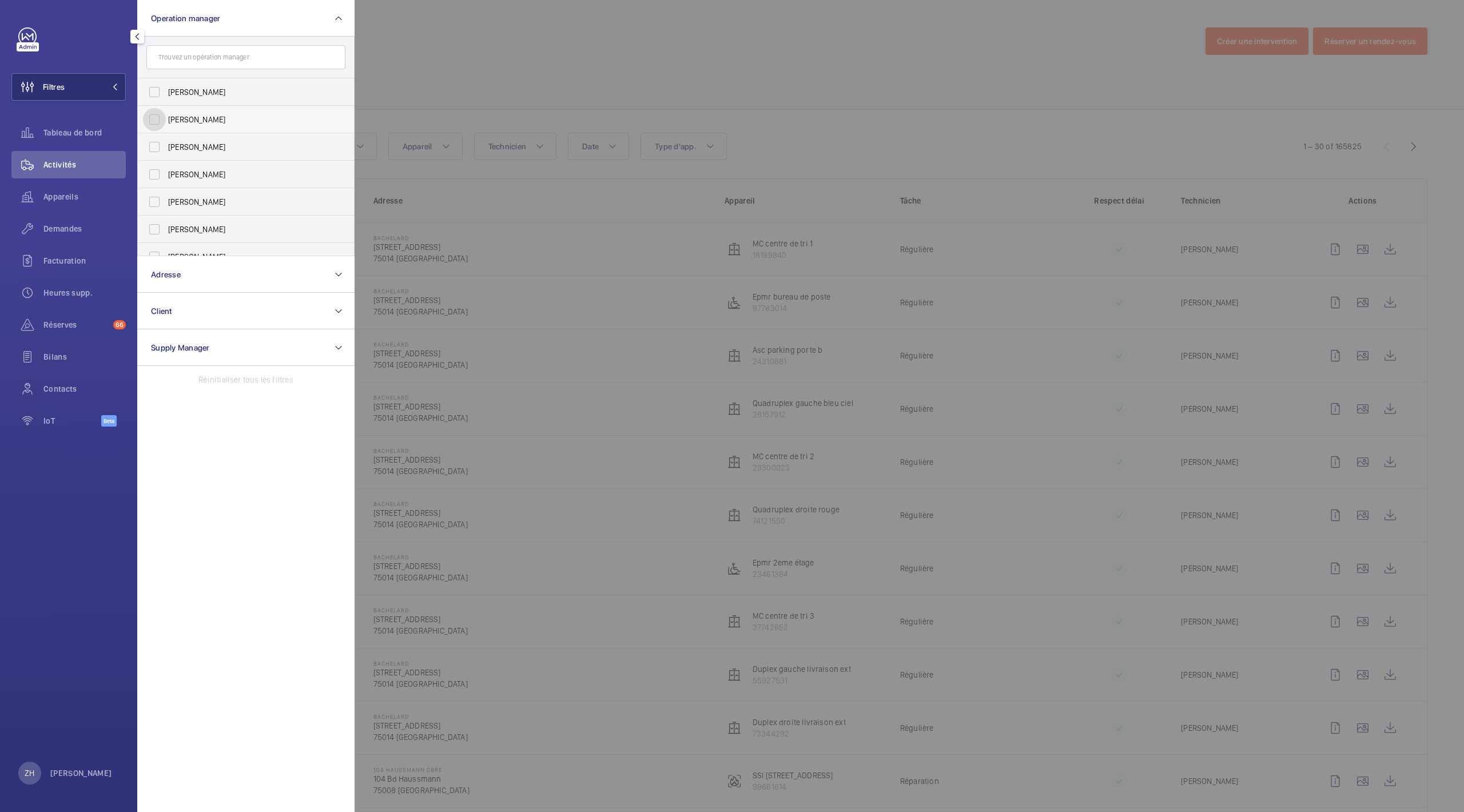
click at [158, 113] on input "[PERSON_NAME]" at bounding box center [154, 119] width 23 height 23
checkbox input "true"
click at [71, 80] on button "Filtres 1" at bounding box center [69, 86] width 114 height 27
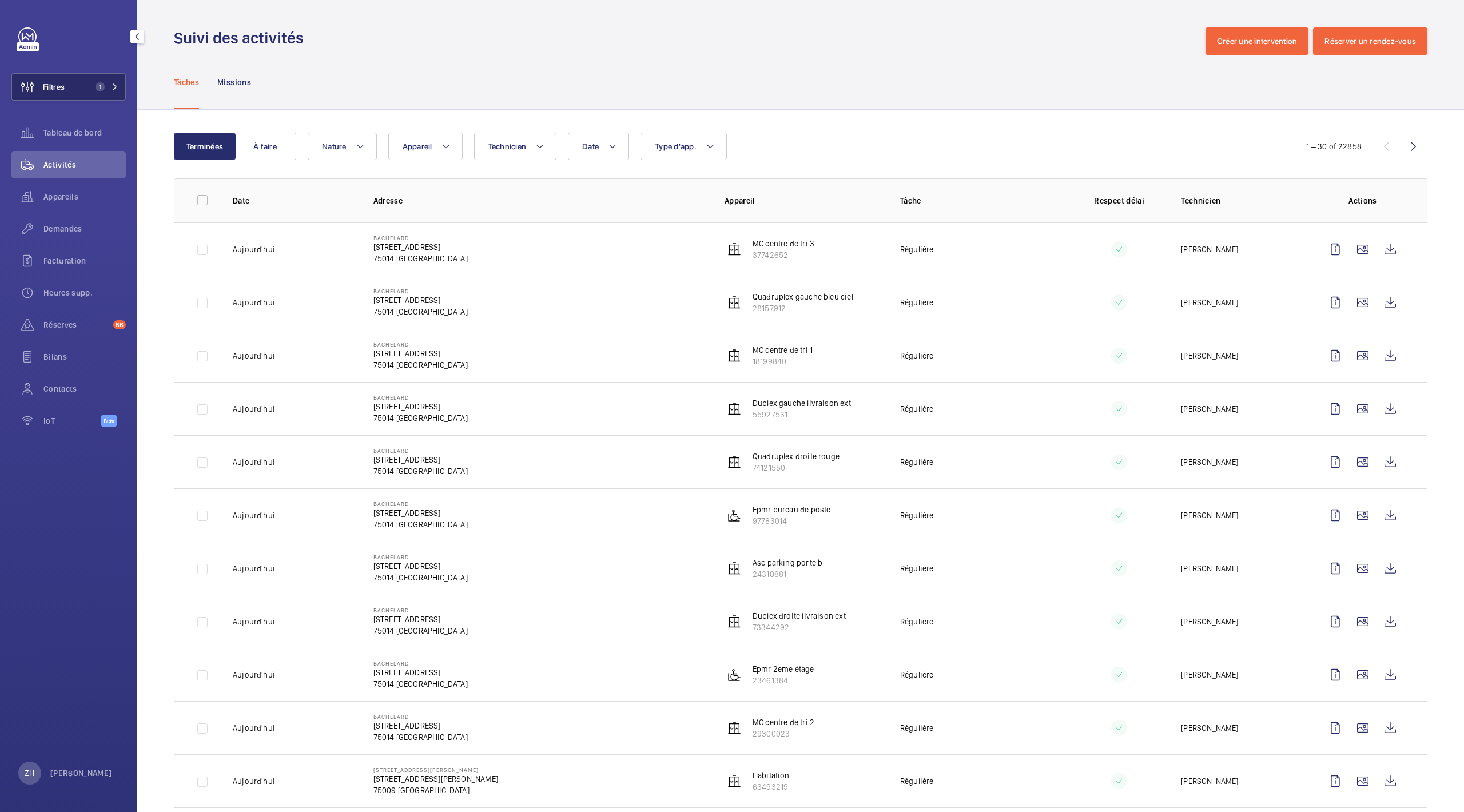
click at [111, 86] on span "1" at bounding box center [104, 86] width 27 height 9
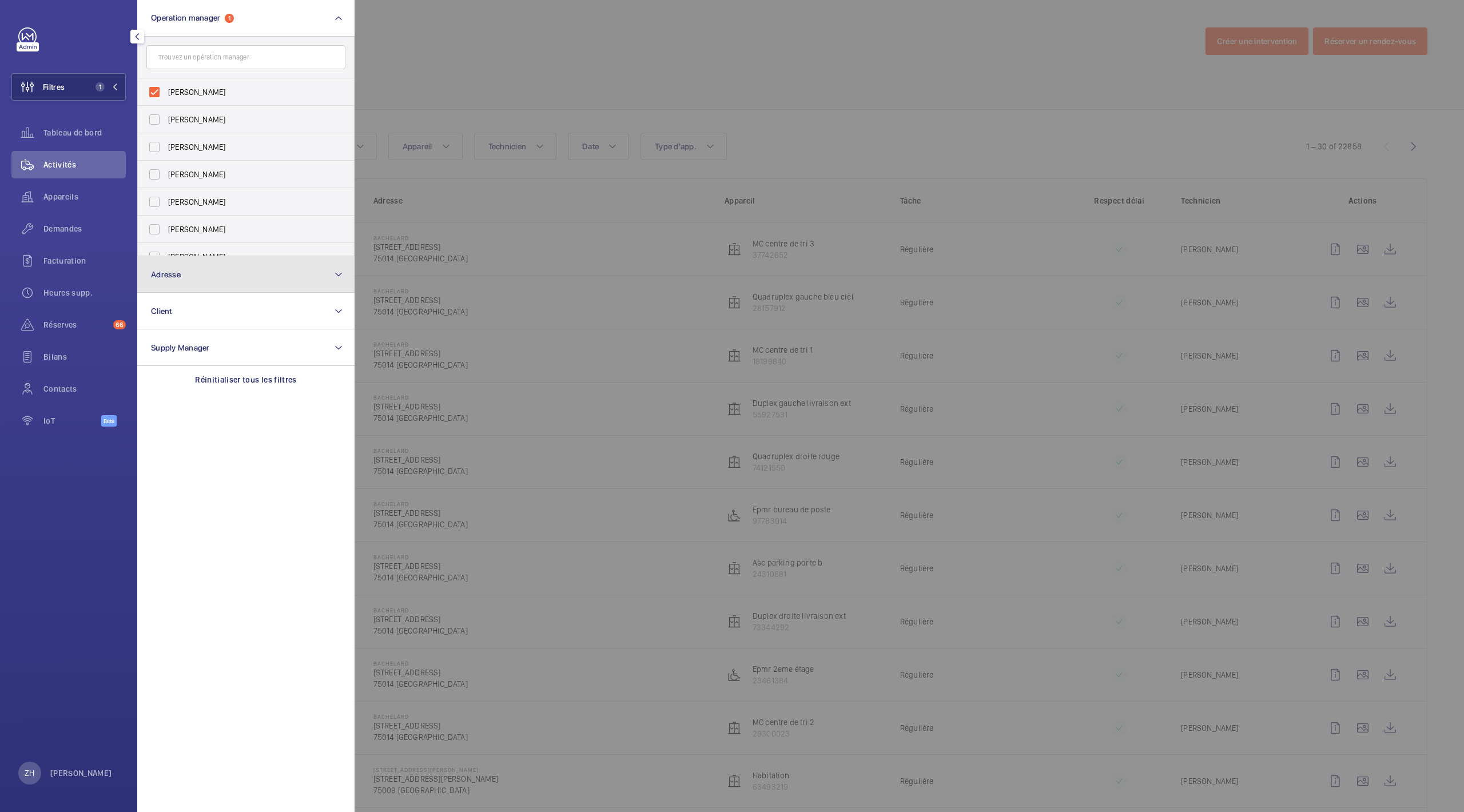
click at [329, 272] on button "Adresse" at bounding box center [246, 273] width 218 height 36
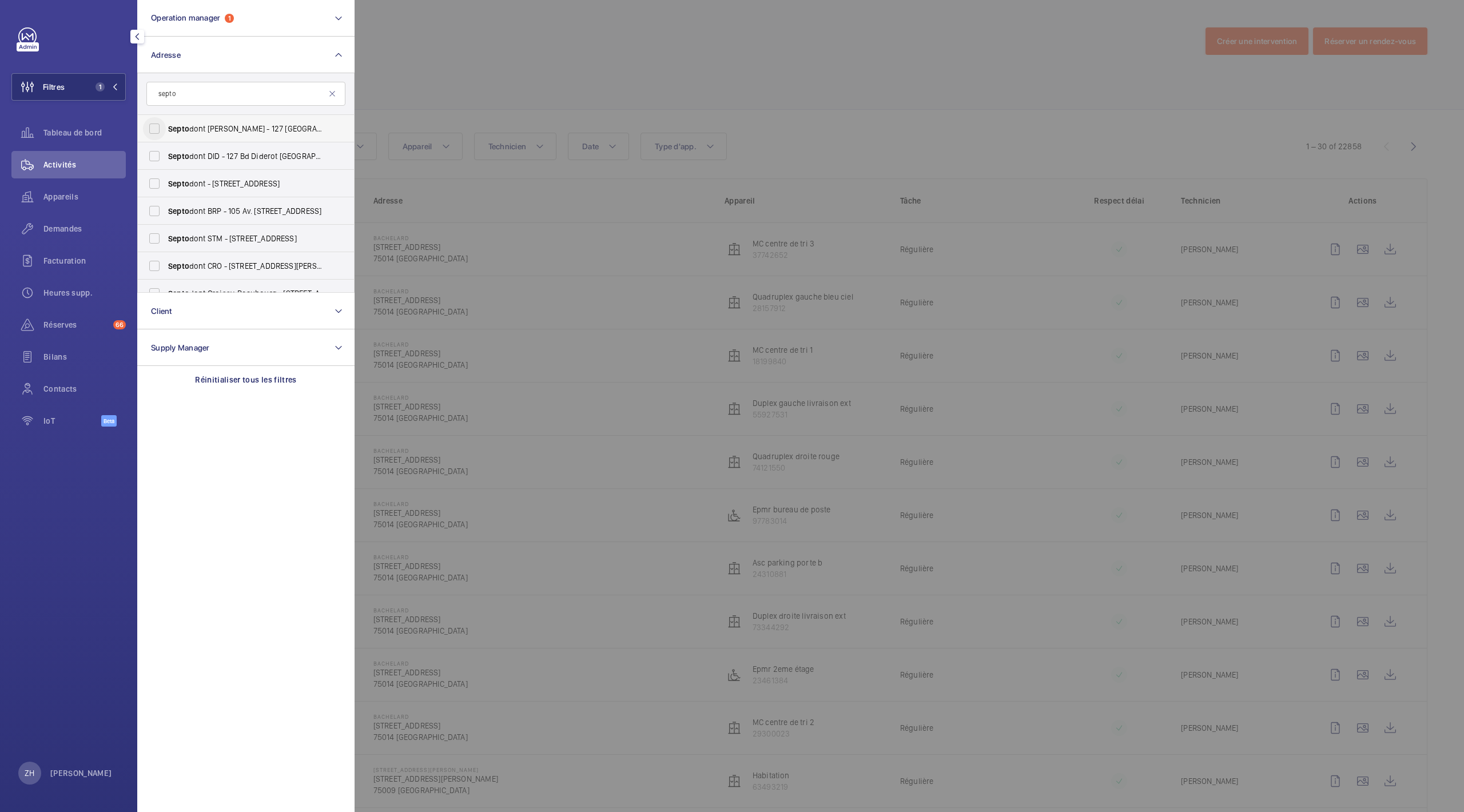
type input "septo"
click at [150, 126] on input "Septo dont DIDEROT - 127 [GEOGRAPHIC_DATA]" at bounding box center [154, 128] width 23 height 23
checkbox input "true"
click at [154, 236] on input "Septo dont STM - 58 Rue du Pont de Créteil 94 100, SAINT-MAUR-DES-FOSSÉS 94100" at bounding box center [154, 238] width 23 height 23
checkbox input "true"
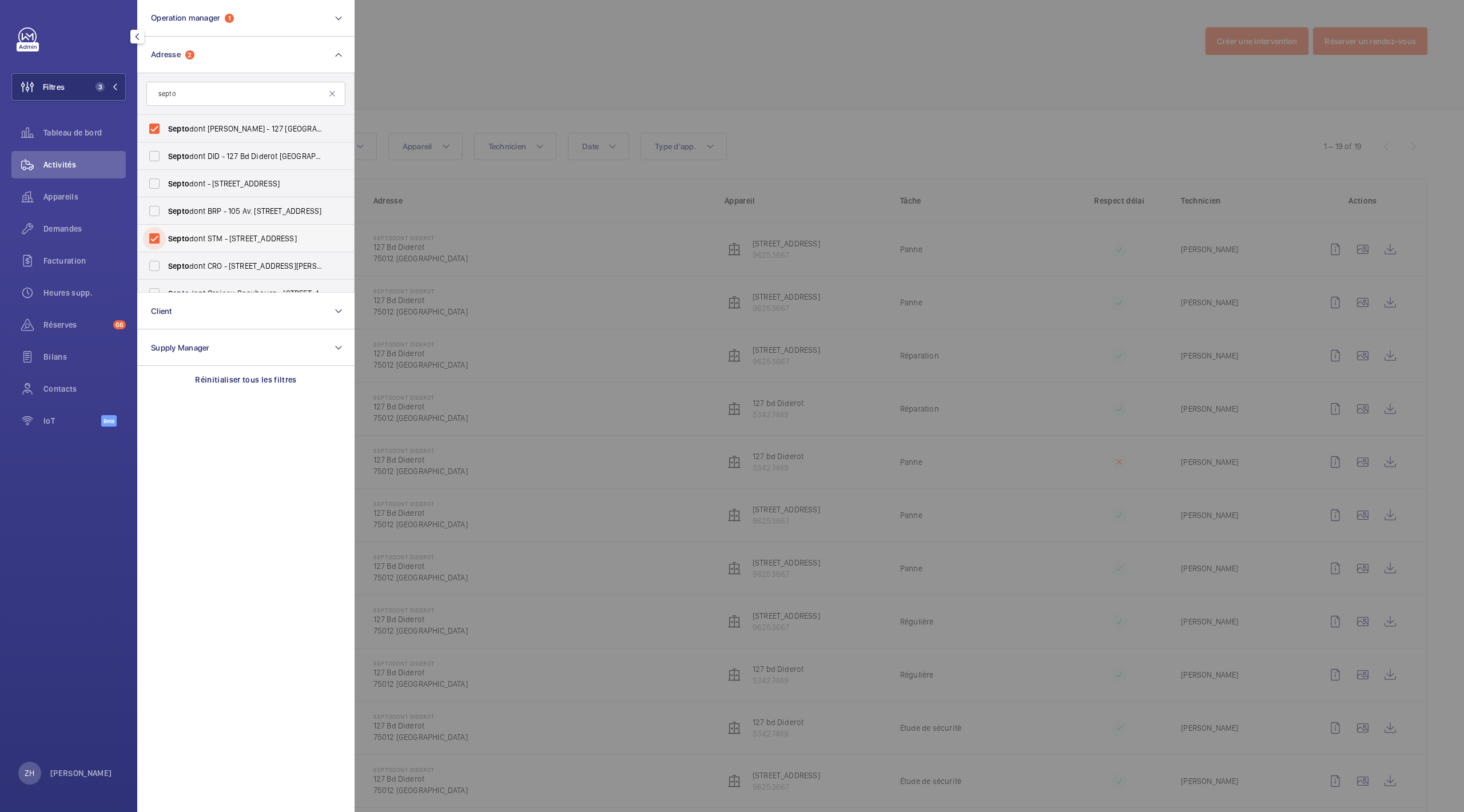
scroll to position [14, 0]
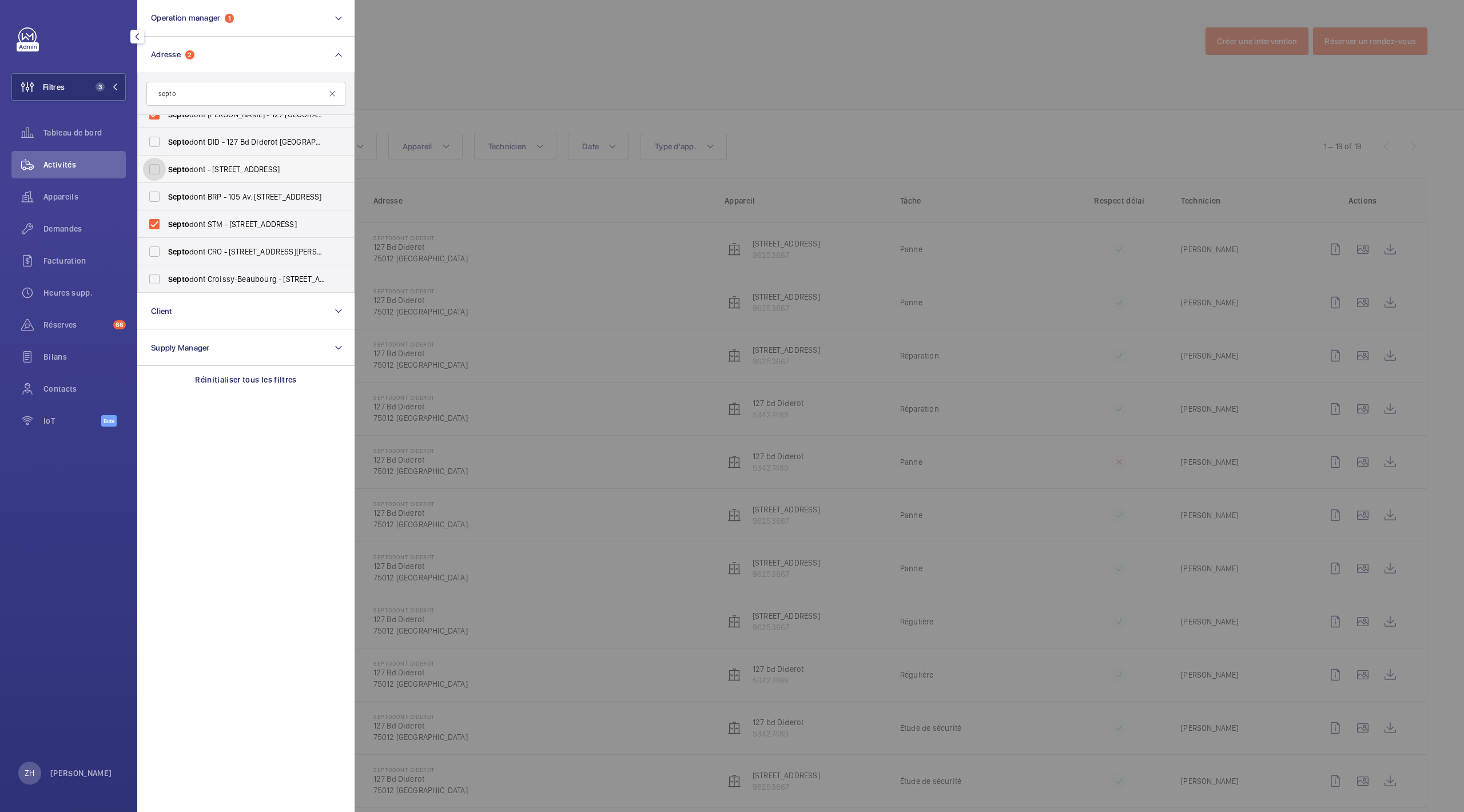
click at [157, 165] on input "Septo dont - 58 Rue du Pont de Créteil, SAINT-MAUR-DES-FOSSÉS 94100" at bounding box center [154, 168] width 23 height 23
checkbox input "true"
click at [152, 224] on input "Septo dont STM - 58 Rue du Pont de Créteil 94 100, SAINT-MAUR-DES-FOSSÉS 94100" at bounding box center [154, 224] width 23 height 23
checkbox input "false"
click at [154, 279] on input "Septo dont Croissy-Beaubourg - 4 Rue Ambroise Croizat, CROISSY-BEAUBOURG 77183" at bounding box center [154, 279] width 23 height 23
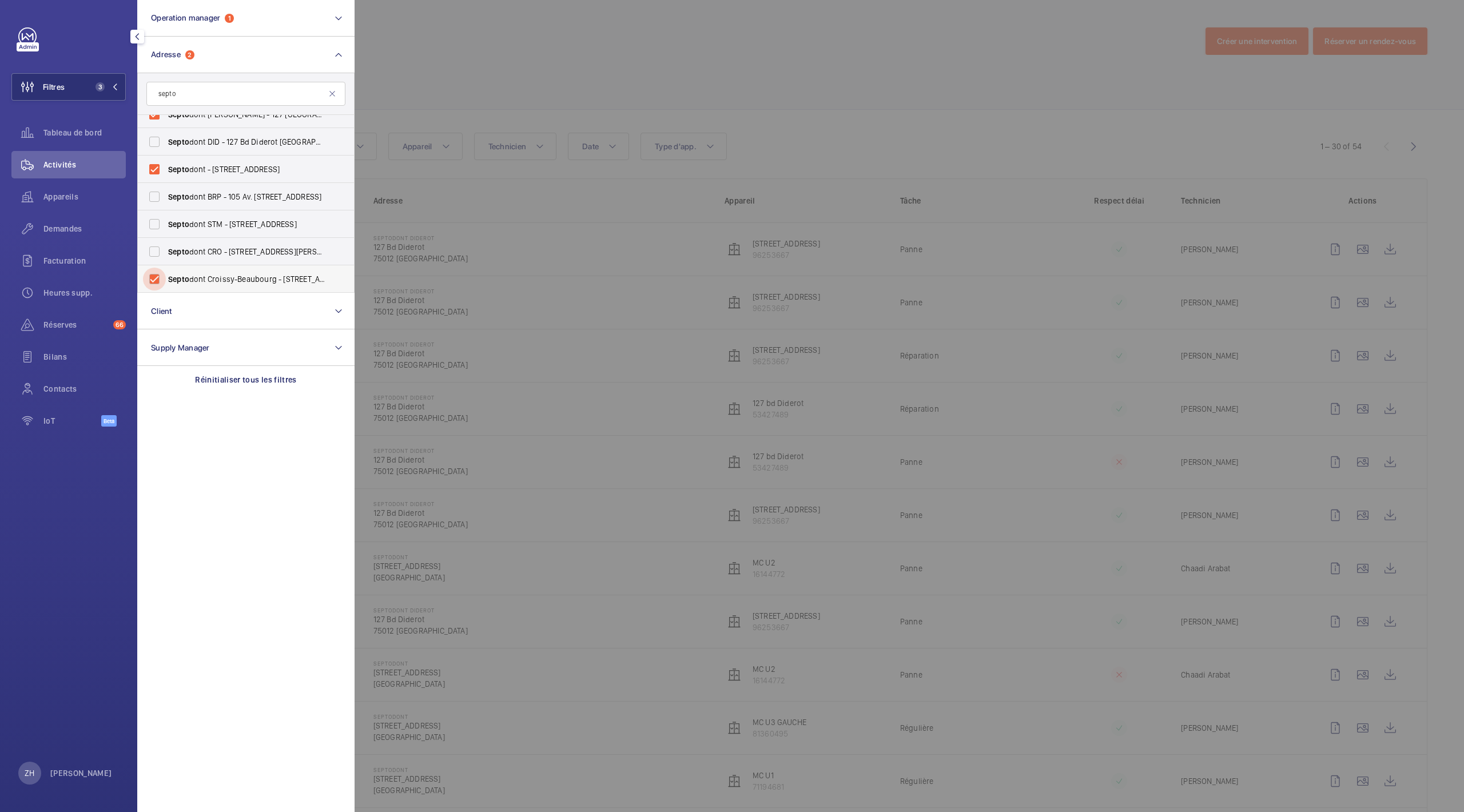
checkbox input "true"
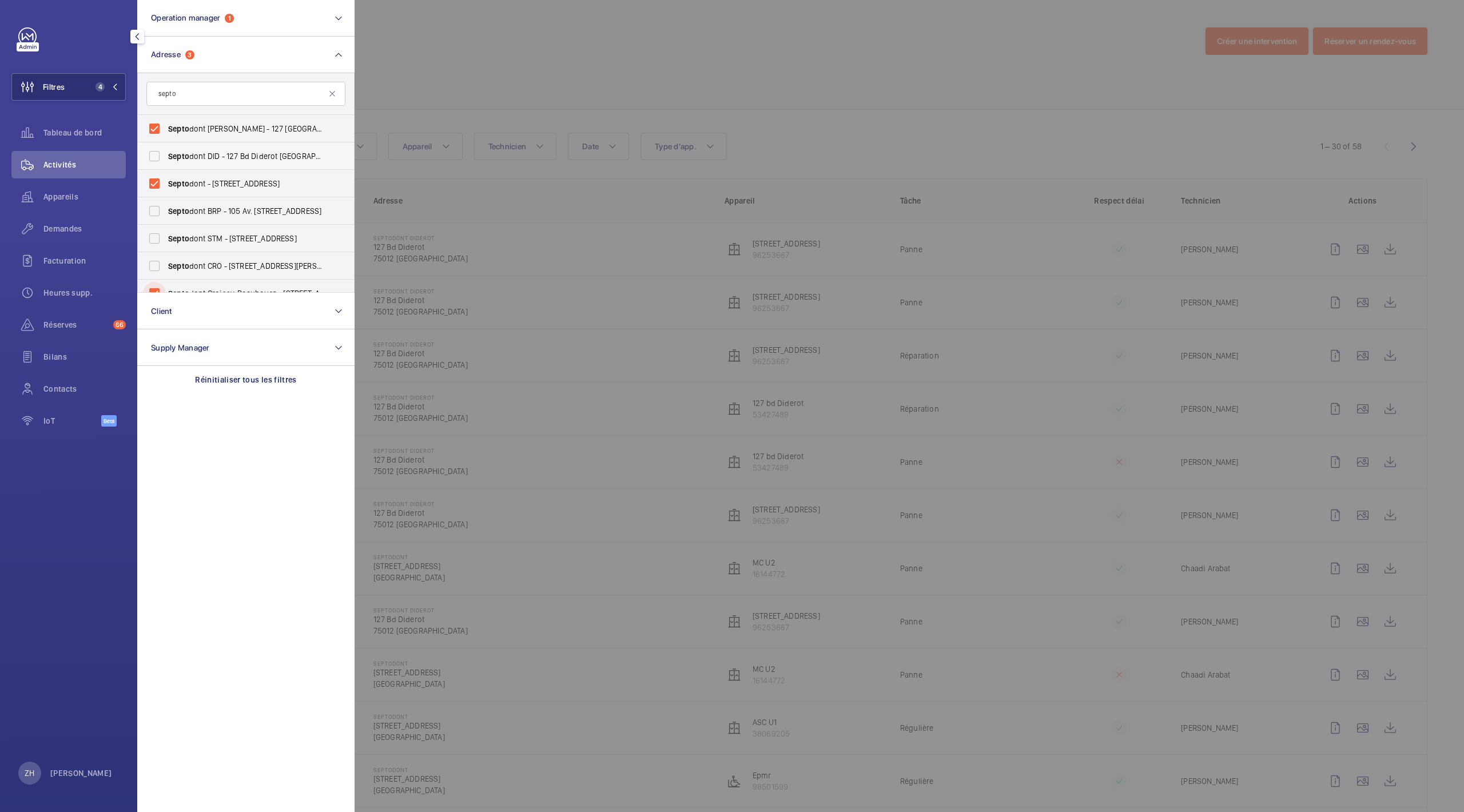
scroll to position [14, 0]
click at [718, 44] on div at bounding box center [1087, 406] width 1464 height 812
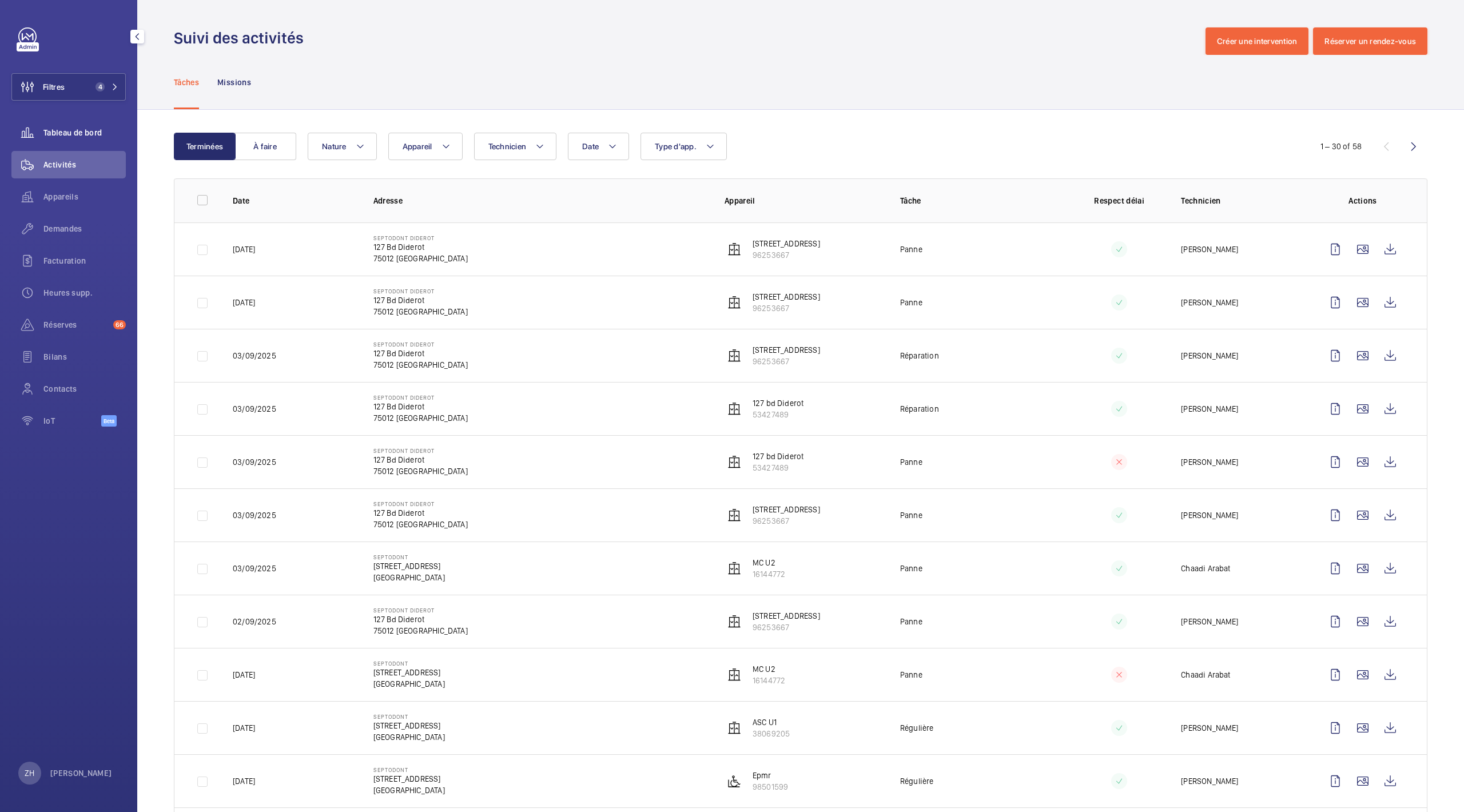
click at [71, 127] on span "Tableau de bord" at bounding box center [84, 133] width 82 height 12
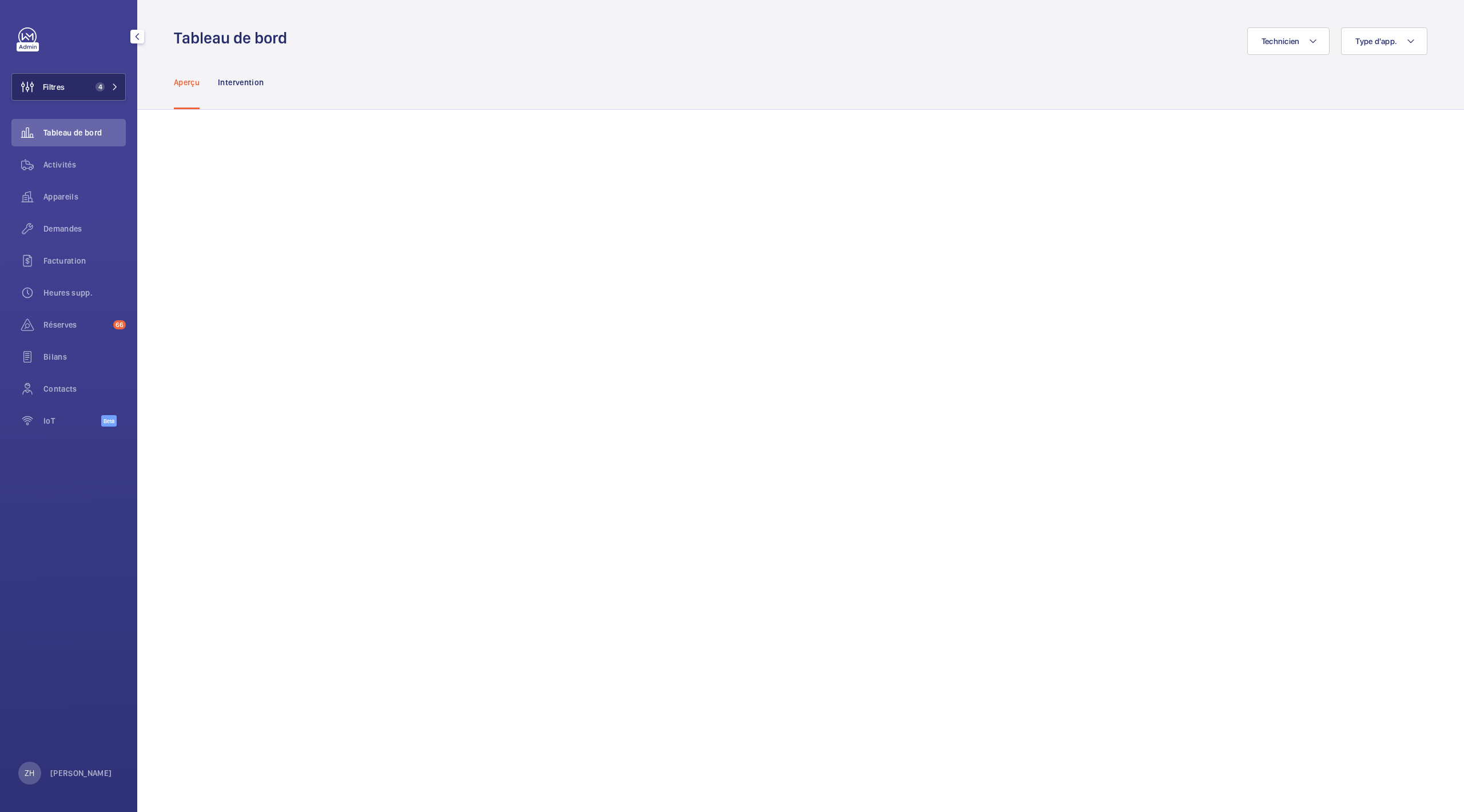
click at [69, 81] on button "Filtres 4" at bounding box center [69, 86] width 114 height 27
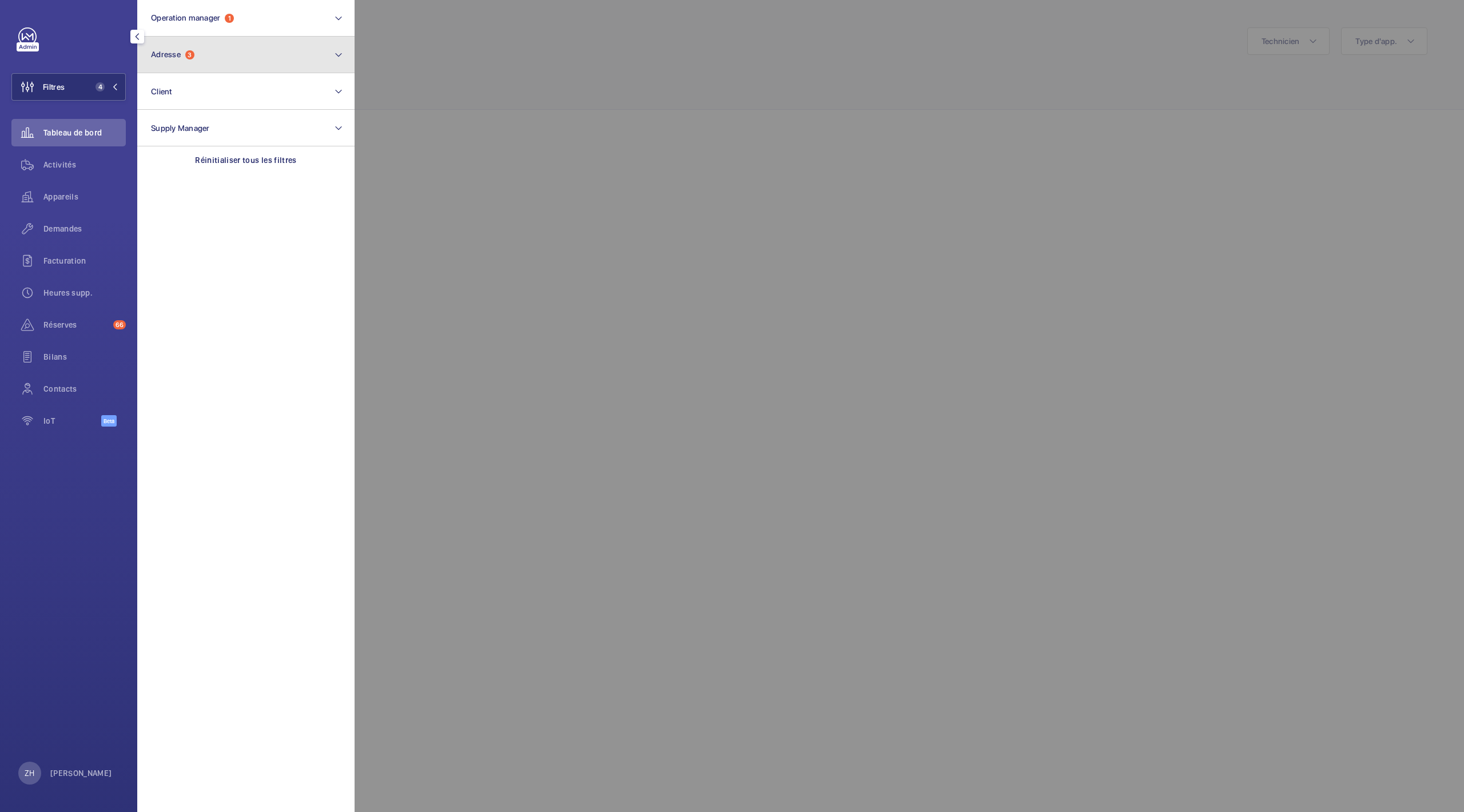
click at [309, 55] on button "Adresse 3" at bounding box center [246, 54] width 218 height 36
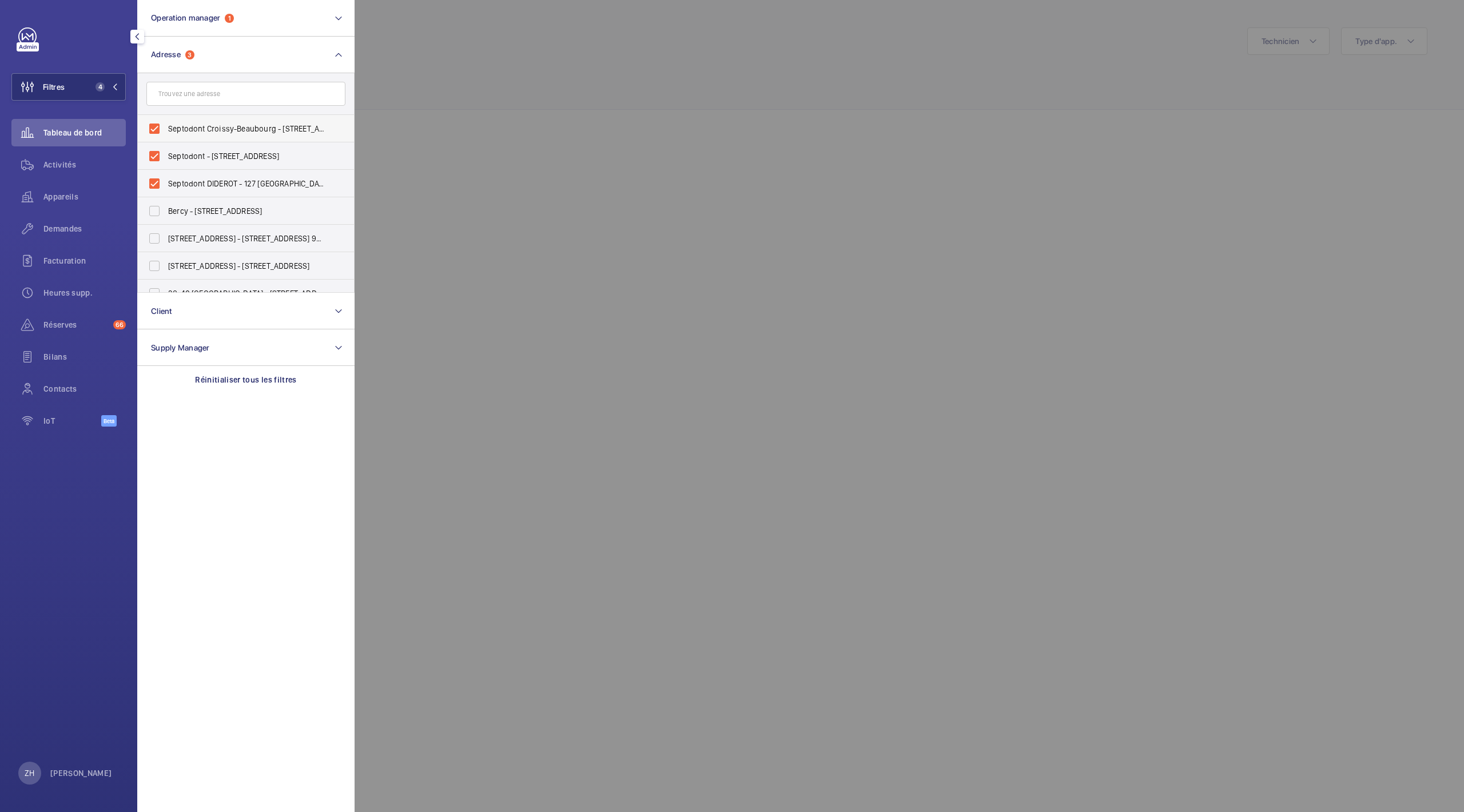
click at [167, 129] on label "Septodont Croissy-Beaubourg - 4 Rue Ambroise Croizat, CROISSY-BEAUBOURG 77183" at bounding box center [237, 129] width 199 height 27
click at [166, 129] on input "Septodont Croissy-Beaubourg - 4 Rue Ambroise Croizat, CROISSY-BEAUBOURG 77183" at bounding box center [154, 128] width 23 height 23
checkbox input "false"
click at [150, 182] on input "Septodont DIDEROT - 127 Bd Diderot, PARIS 75012" at bounding box center [154, 183] width 23 height 23
checkbox input "false"
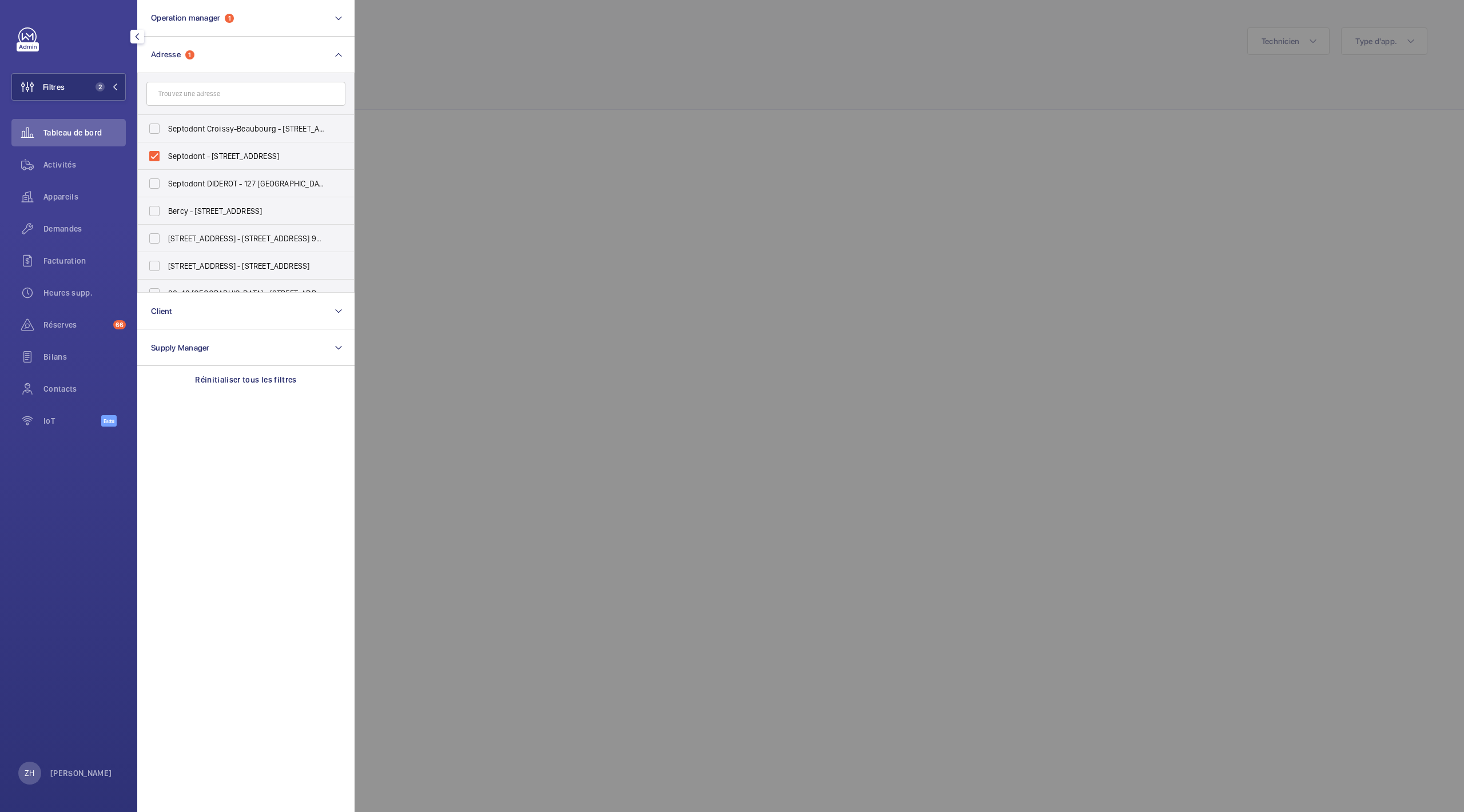
click at [523, 152] on div at bounding box center [1087, 406] width 1464 height 812
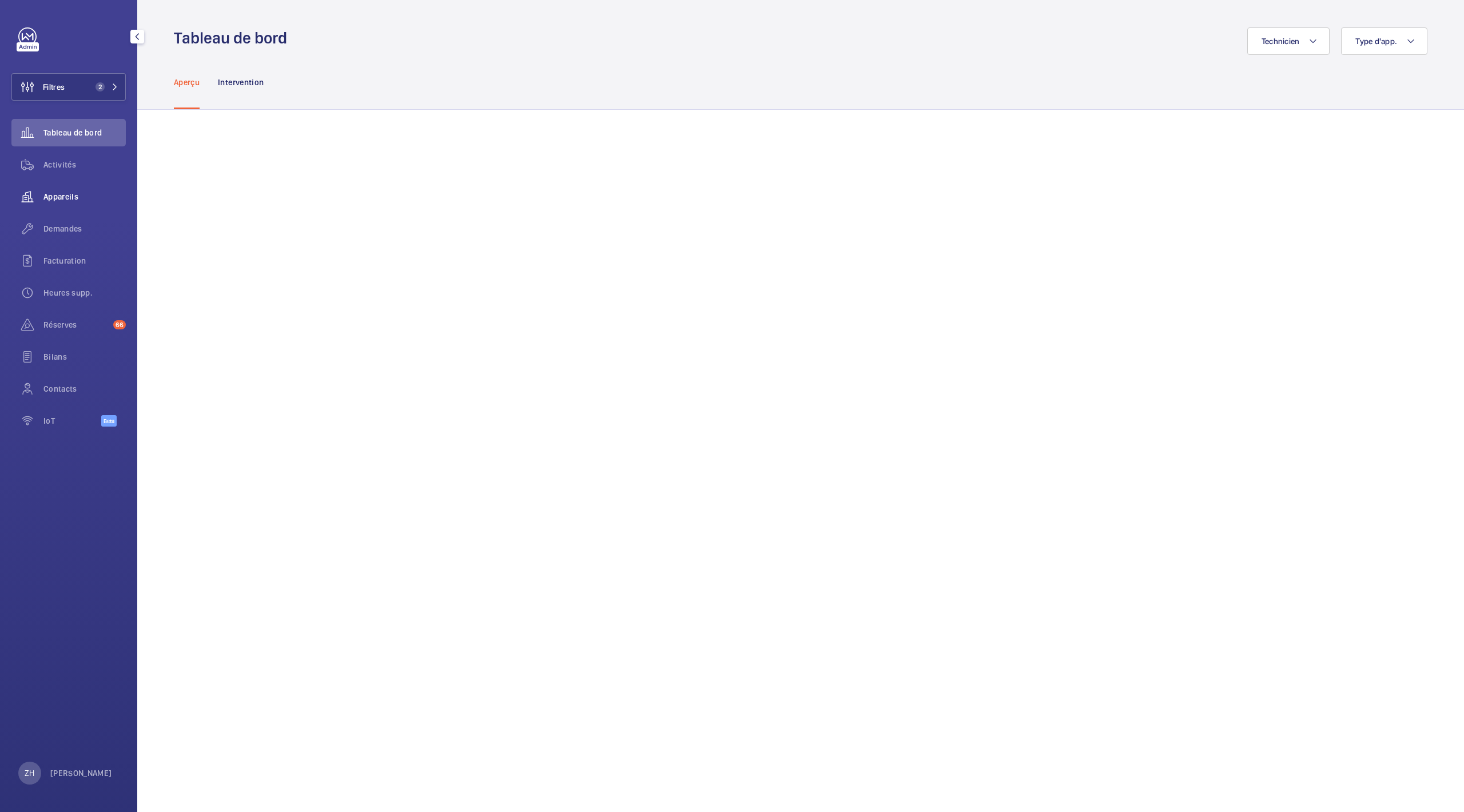
click at [76, 200] on span "Appareils" at bounding box center [84, 196] width 82 height 12
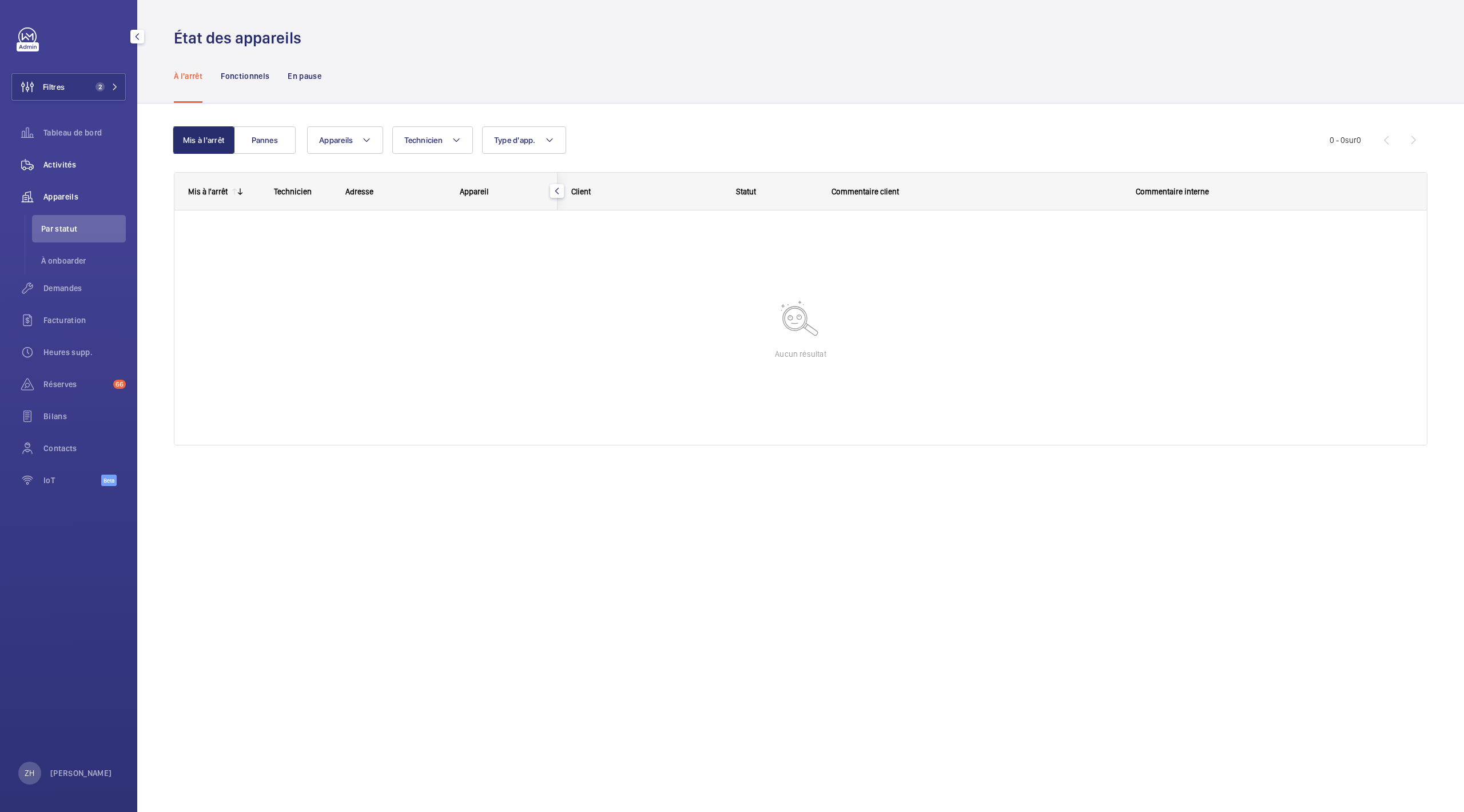
click at [48, 161] on span "Activités" at bounding box center [84, 165] width 82 height 12
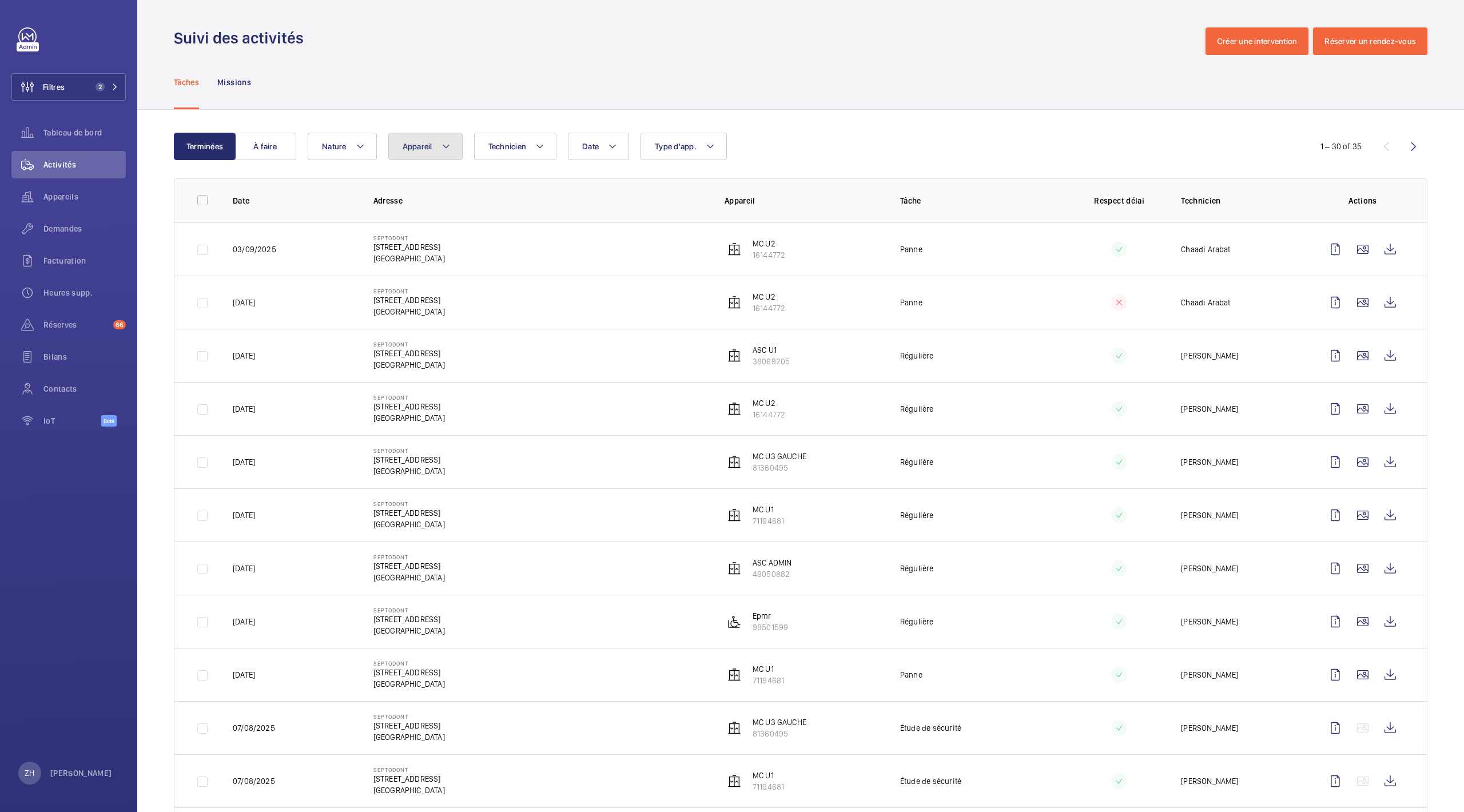
click at [453, 150] on button "Appareil" at bounding box center [425, 146] width 75 height 27
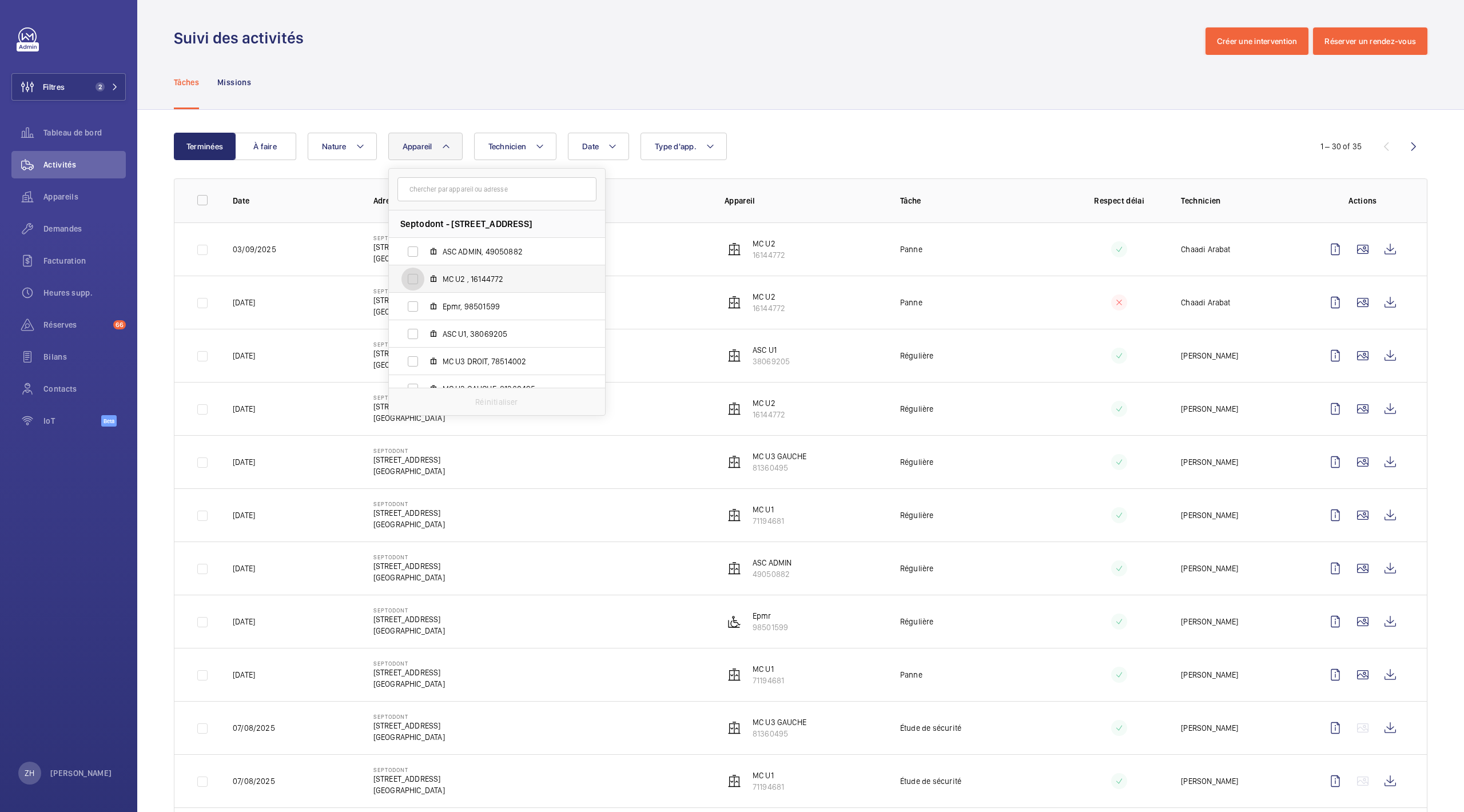
click at [411, 284] on input "MC U2 , 16144772" at bounding box center [413, 279] width 23 height 23
checkbox input "true"
click at [829, 108] on div "Tâches Missions" at bounding box center [801, 82] width 1254 height 54
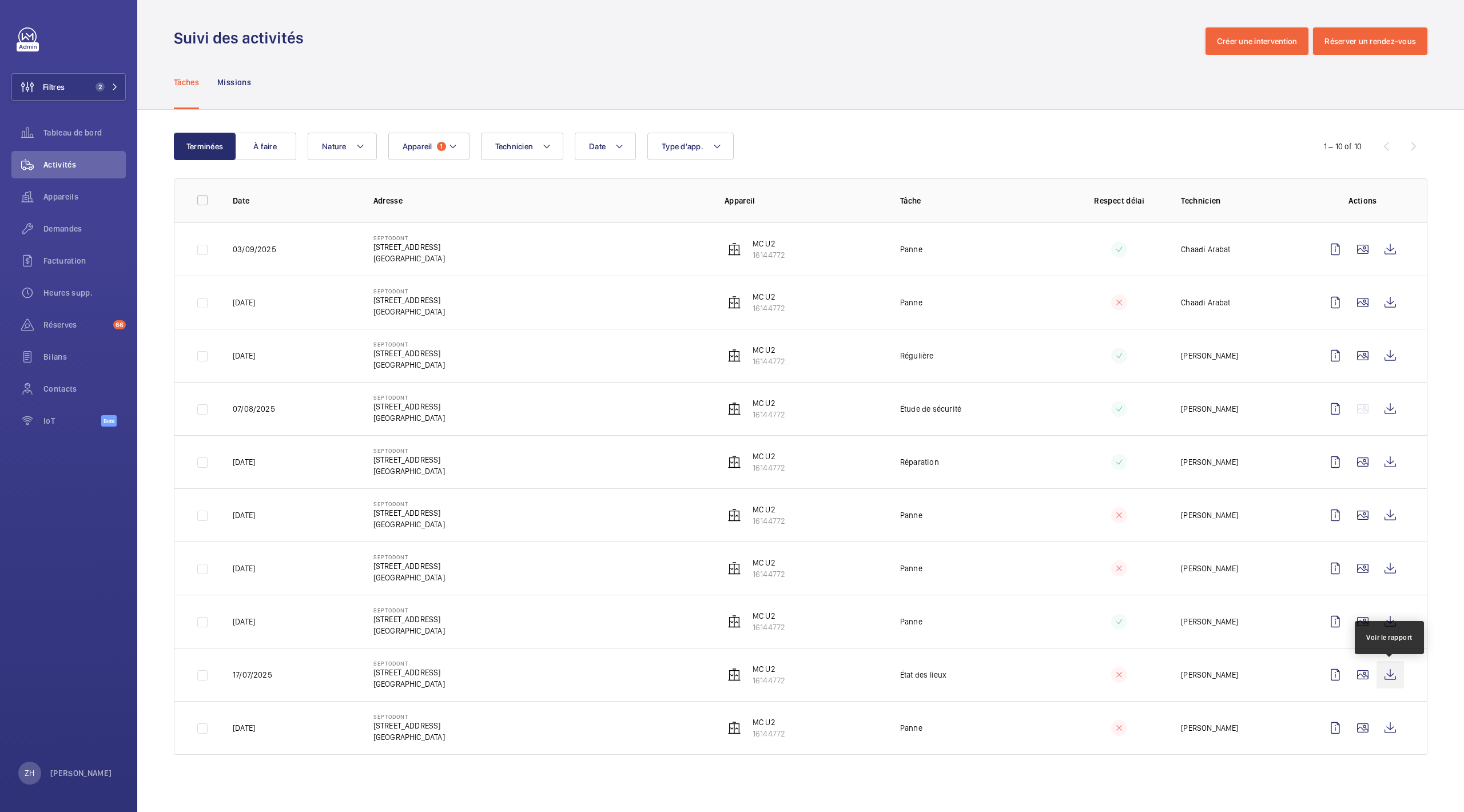
click at [1384, 679] on wm-front-icon-button at bounding box center [1390, 674] width 27 height 27
click at [63, 231] on span "Demandes" at bounding box center [84, 229] width 82 height 12
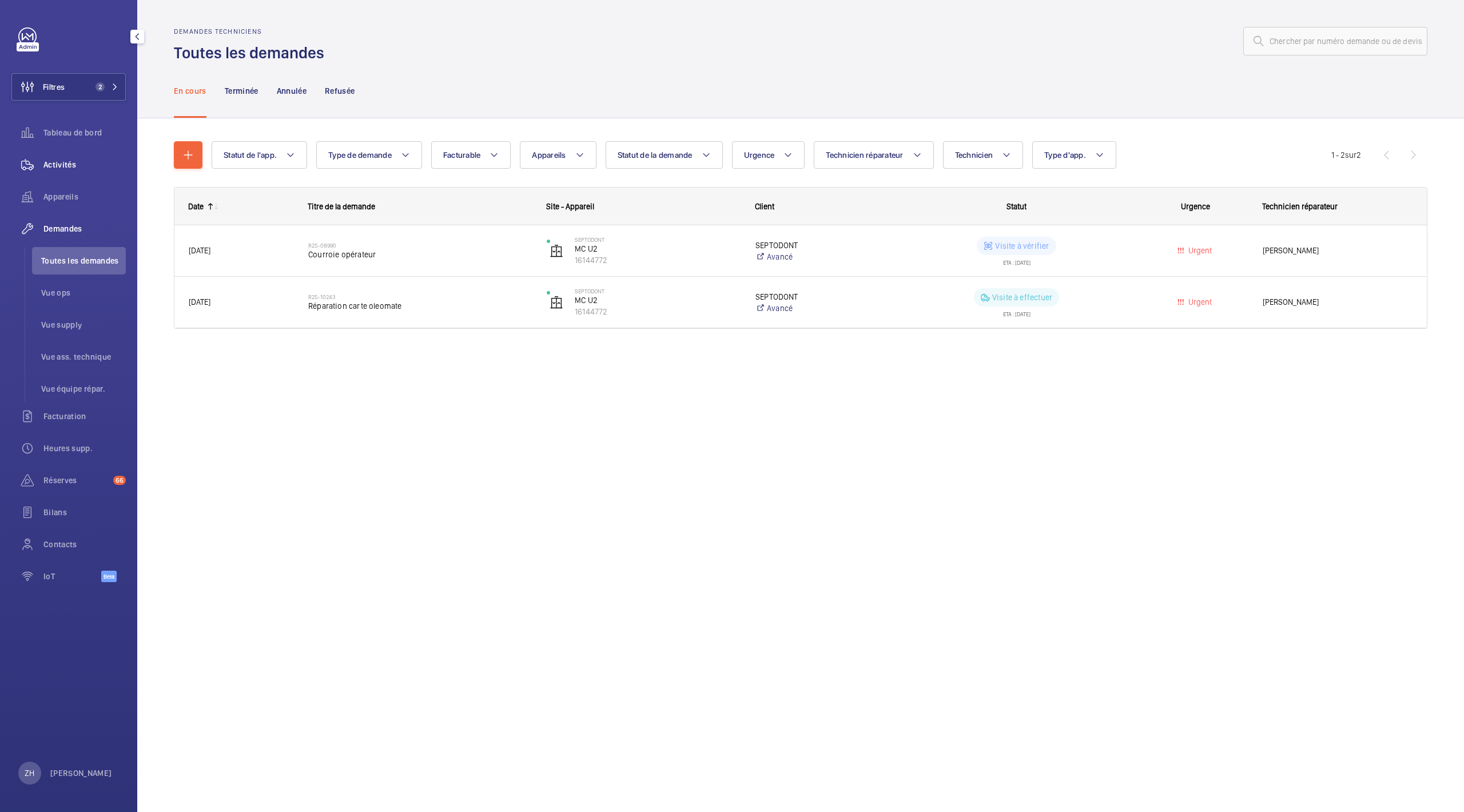
drag, startPoint x: 36, startPoint y: 154, endPoint x: 46, endPoint y: 161, distance: 12.2
click at [36, 154] on wm-front-icon-button at bounding box center [28, 164] width 32 height 27
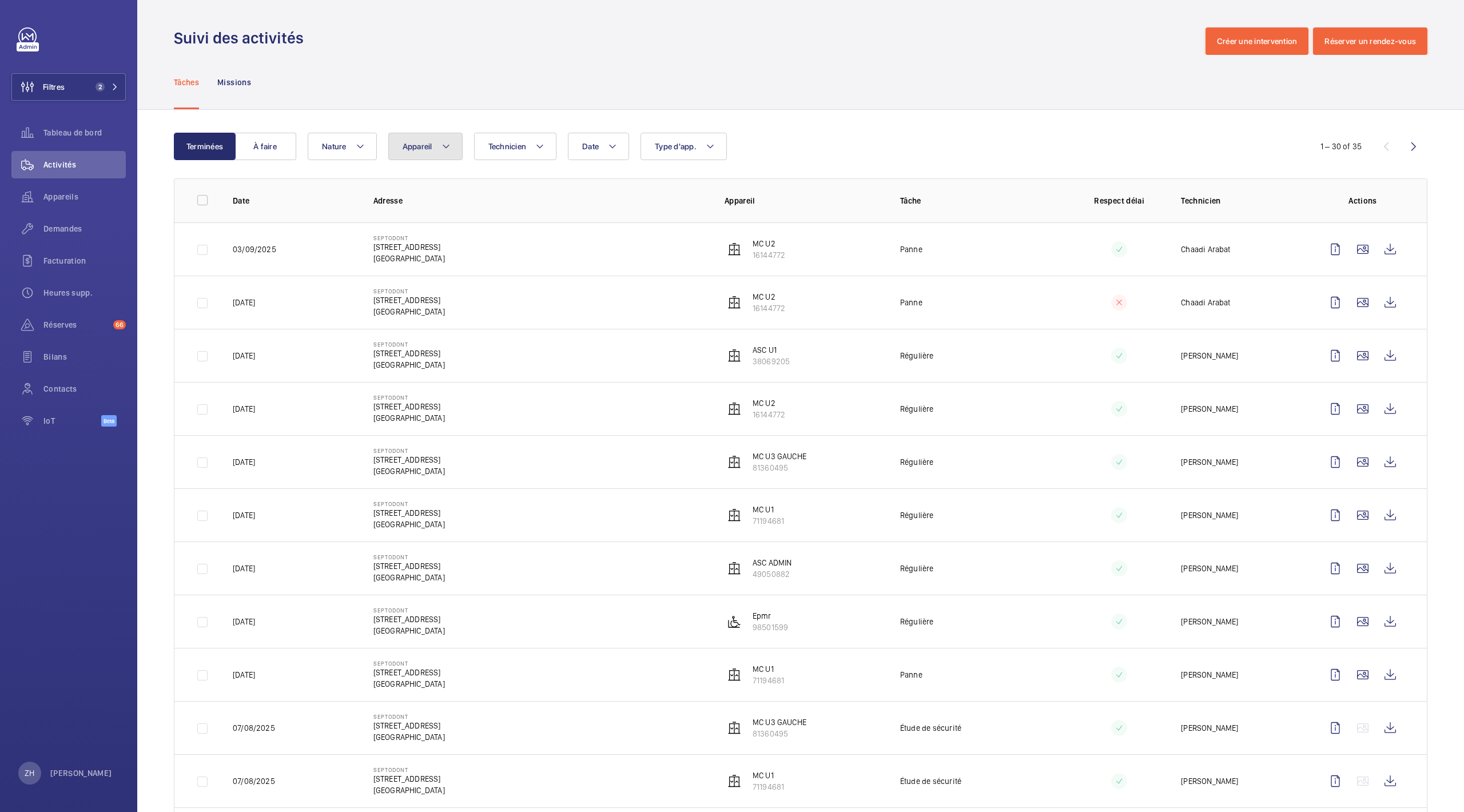
click at [437, 149] on button "Appareil" at bounding box center [425, 146] width 75 height 27
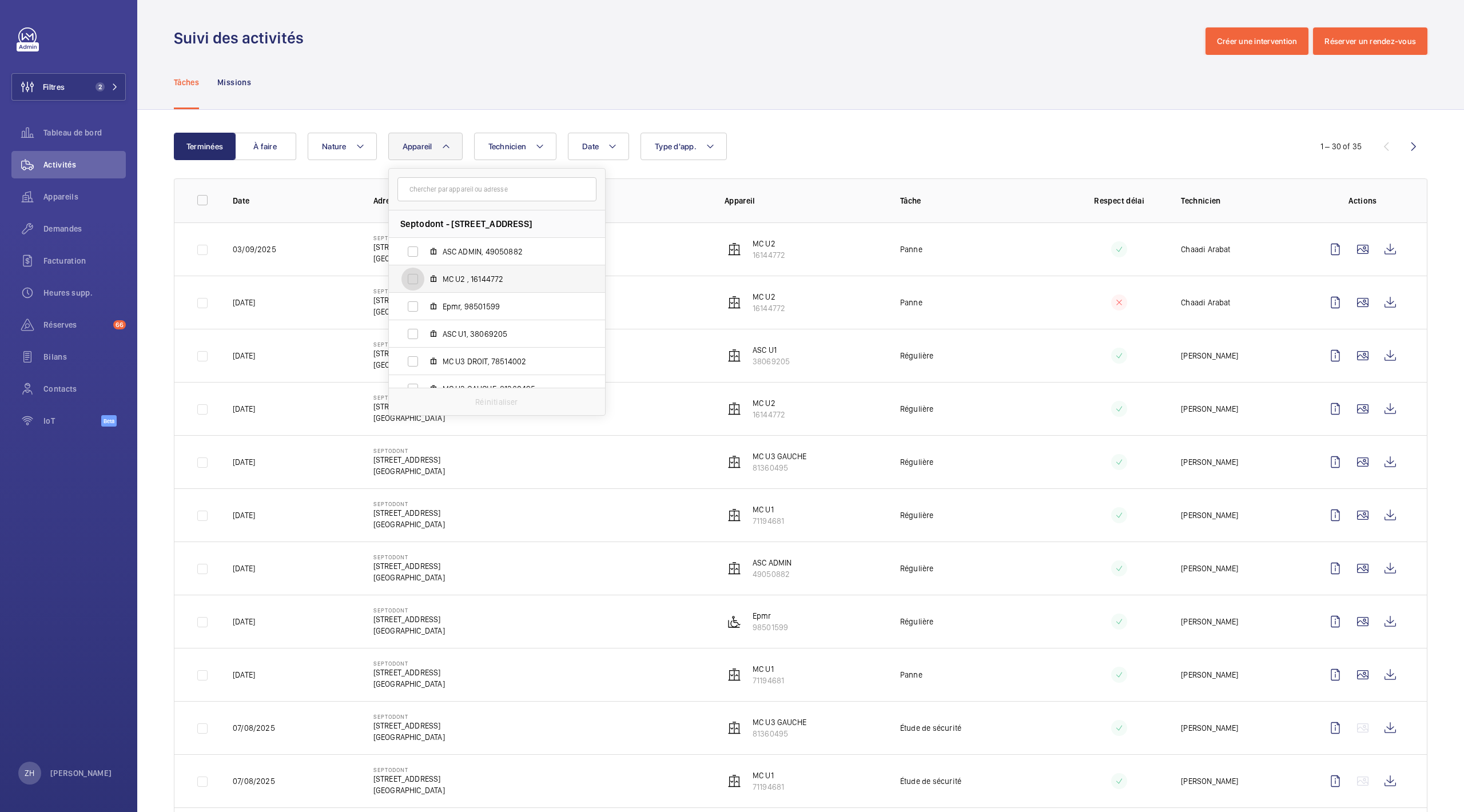
click at [414, 284] on input "MC U2 , 16144772" at bounding box center [413, 279] width 23 height 23
checkbox input "true"
click at [874, 69] on div "Tâches Missions" at bounding box center [801, 82] width 1254 height 54
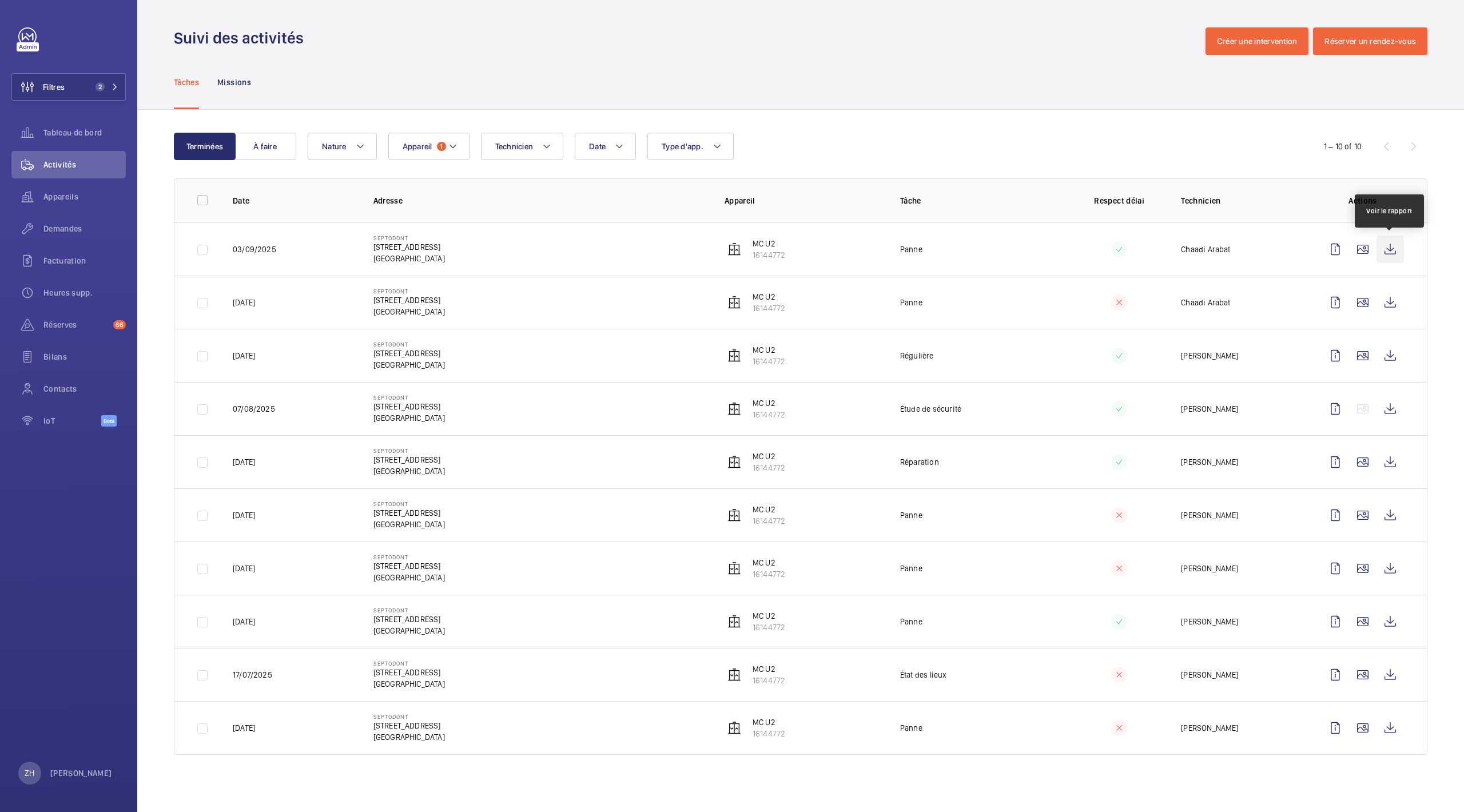
click at [1392, 251] on wm-front-icon-button at bounding box center [1390, 249] width 27 height 27
click at [1386, 301] on wm-front-icon-button at bounding box center [1390, 302] width 27 height 27
click at [1388, 351] on wm-front-icon-button at bounding box center [1390, 356] width 27 height 27
click at [1392, 722] on wm-front-icon-button at bounding box center [1390, 727] width 27 height 27
click at [1394, 626] on wm-front-icon-button at bounding box center [1390, 621] width 27 height 27
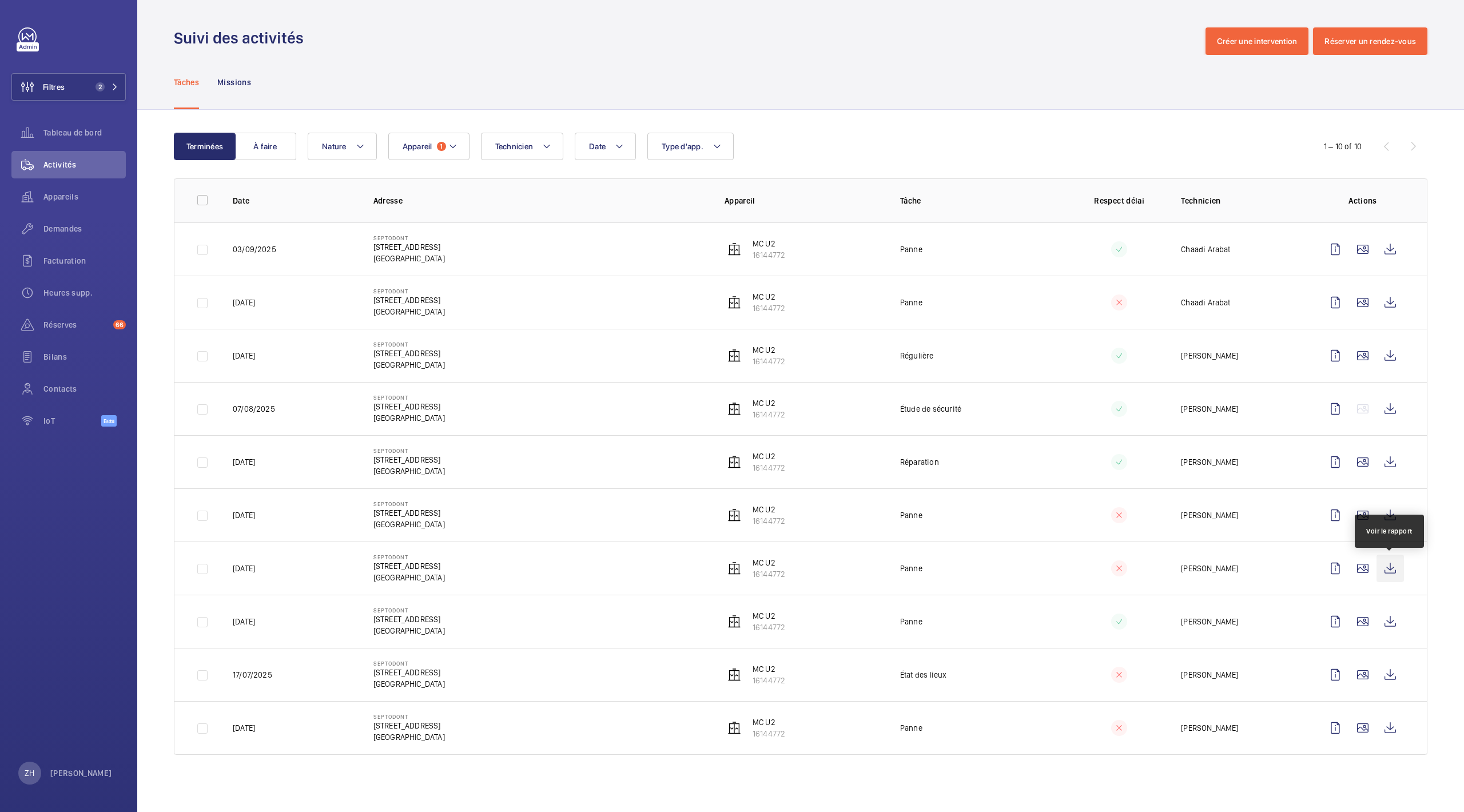
click at [1384, 575] on wm-front-icon-button at bounding box center [1390, 568] width 27 height 27
drag, startPoint x: 64, startPoint y: 216, endPoint x: 56, endPoint y: 224, distance: 11.3
click at [63, 216] on div "Demandes" at bounding box center [69, 229] width 114 height 27
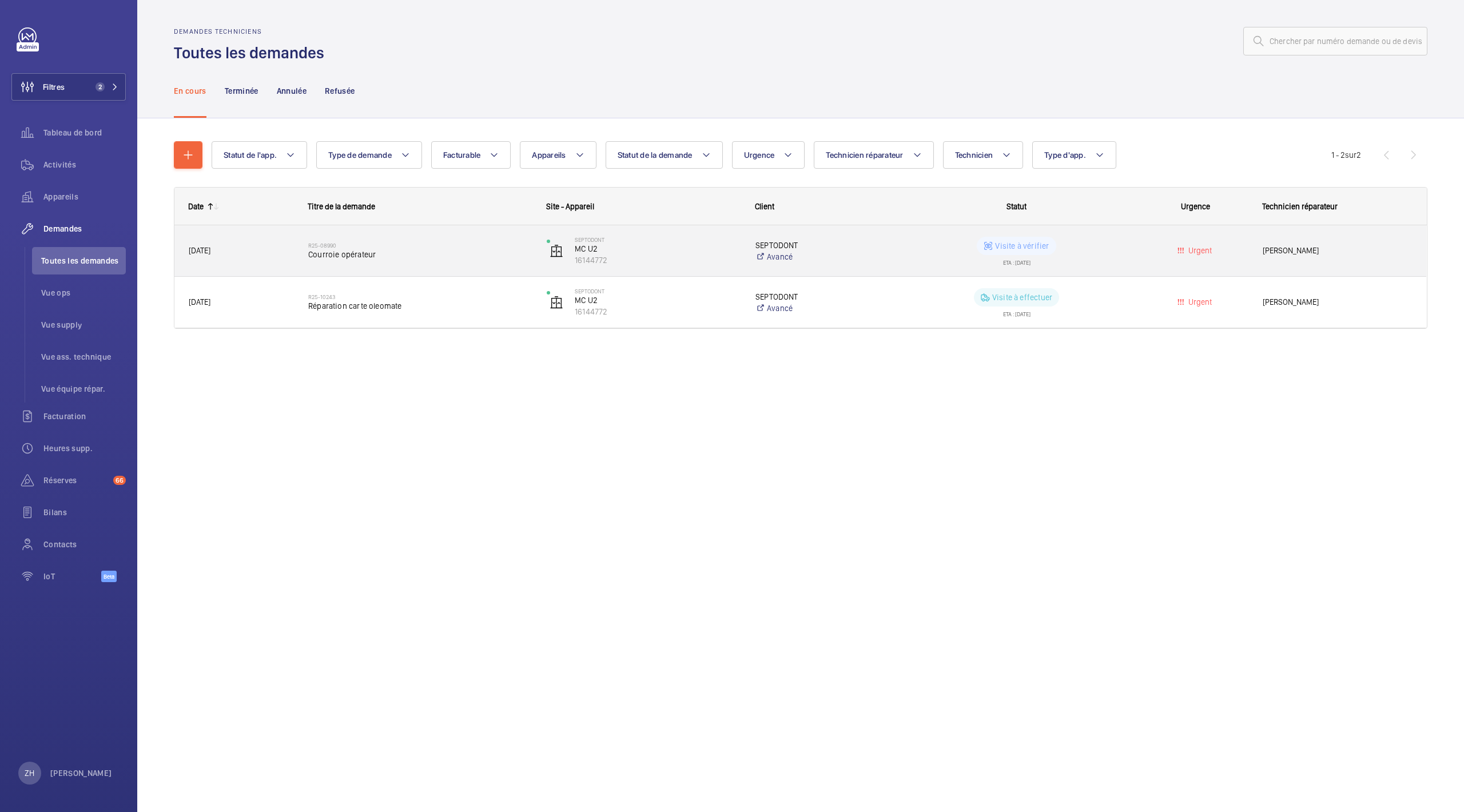
click at [359, 254] on span "Courroie opérateur" at bounding box center [420, 255] width 224 height 12
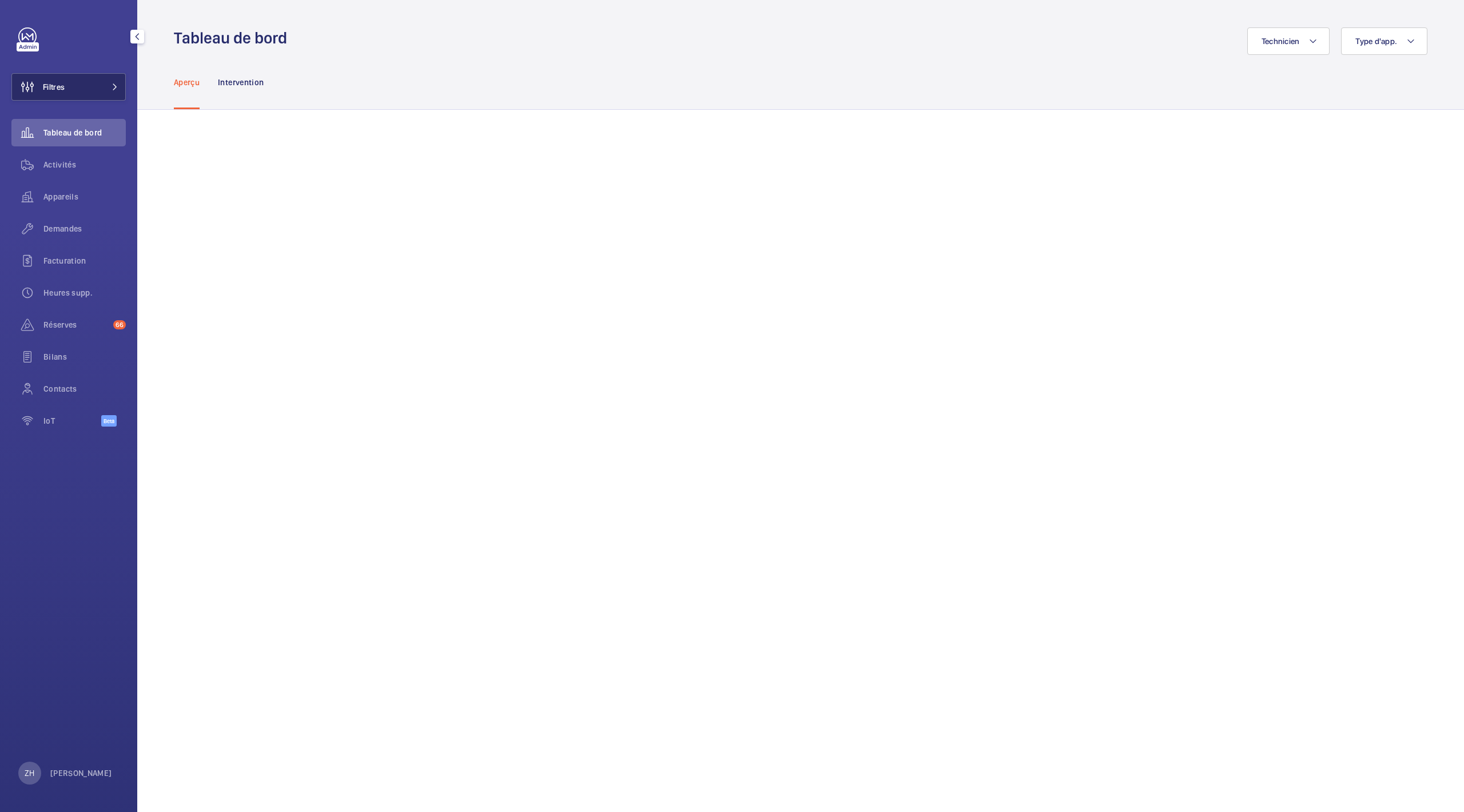
click at [79, 88] on button "Filtres" at bounding box center [69, 86] width 114 height 27
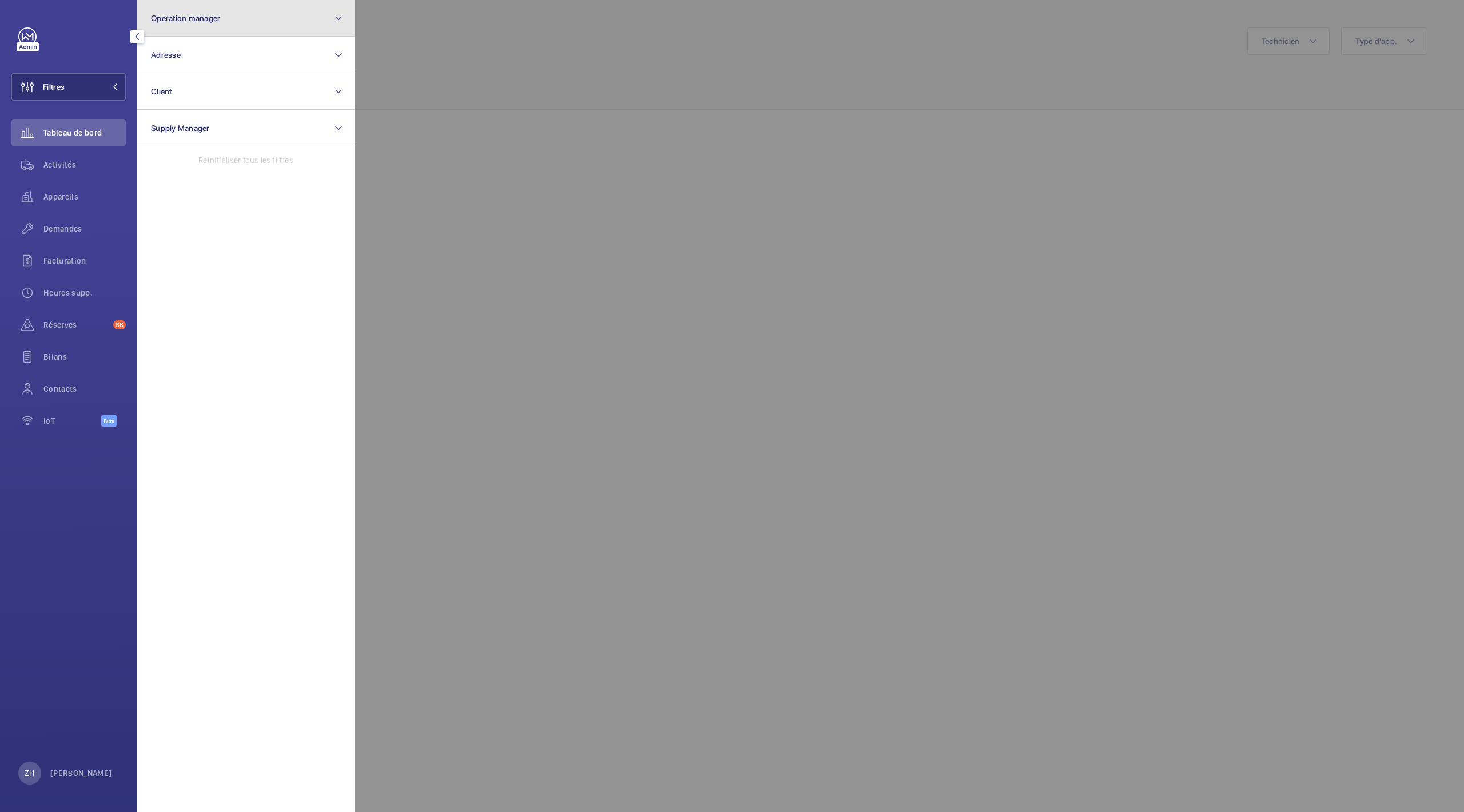
click at [270, 24] on button "Operation manager" at bounding box center [246, 18] width 218 height 36
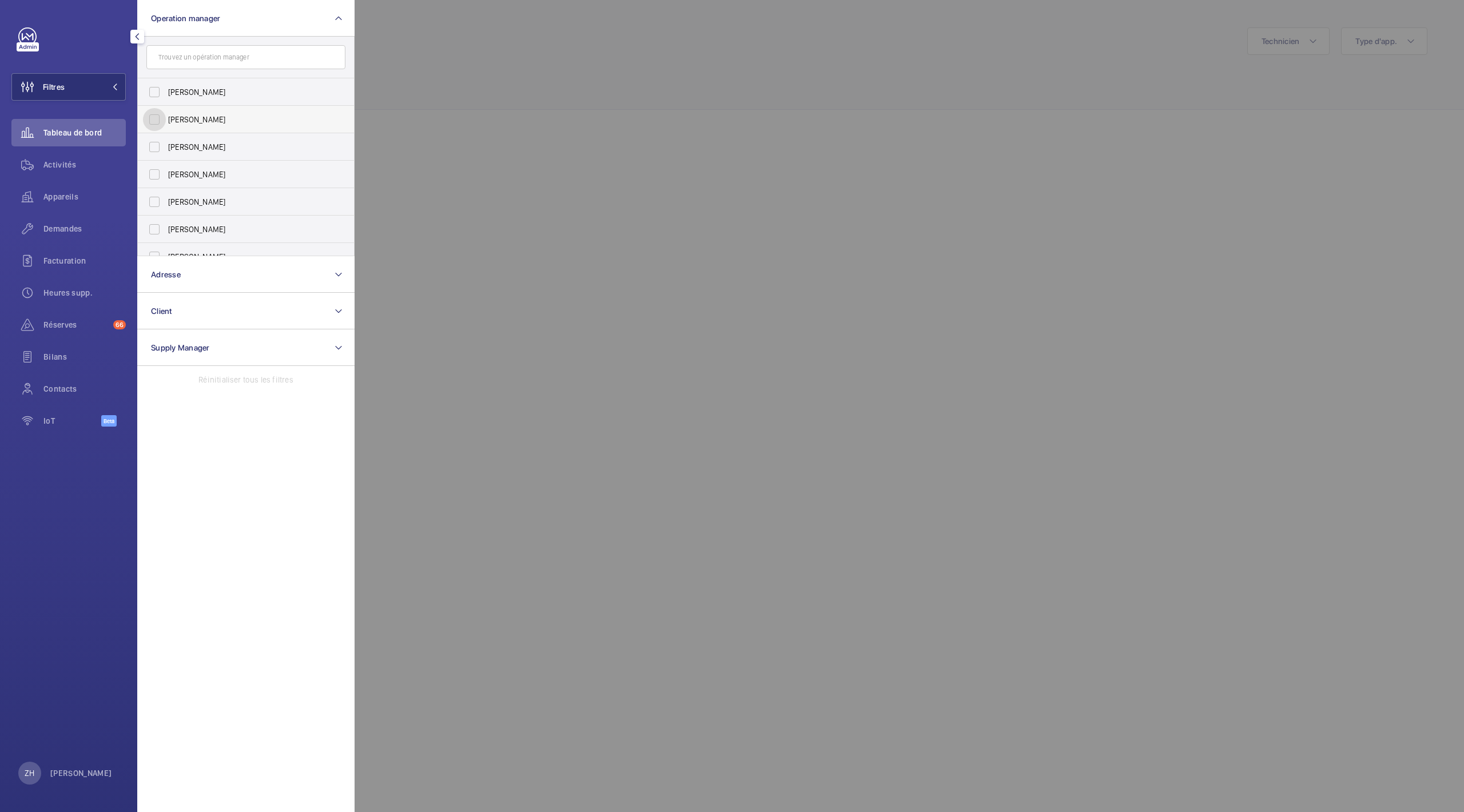
click at [156, 118] on input "[PERSON_NAME]" at bounding box center [154, 119] width 23 height 23
checkbox input "true"
click at [330, 274] on button "Adresse" at bounding box center [246, 273] width 218 height 36
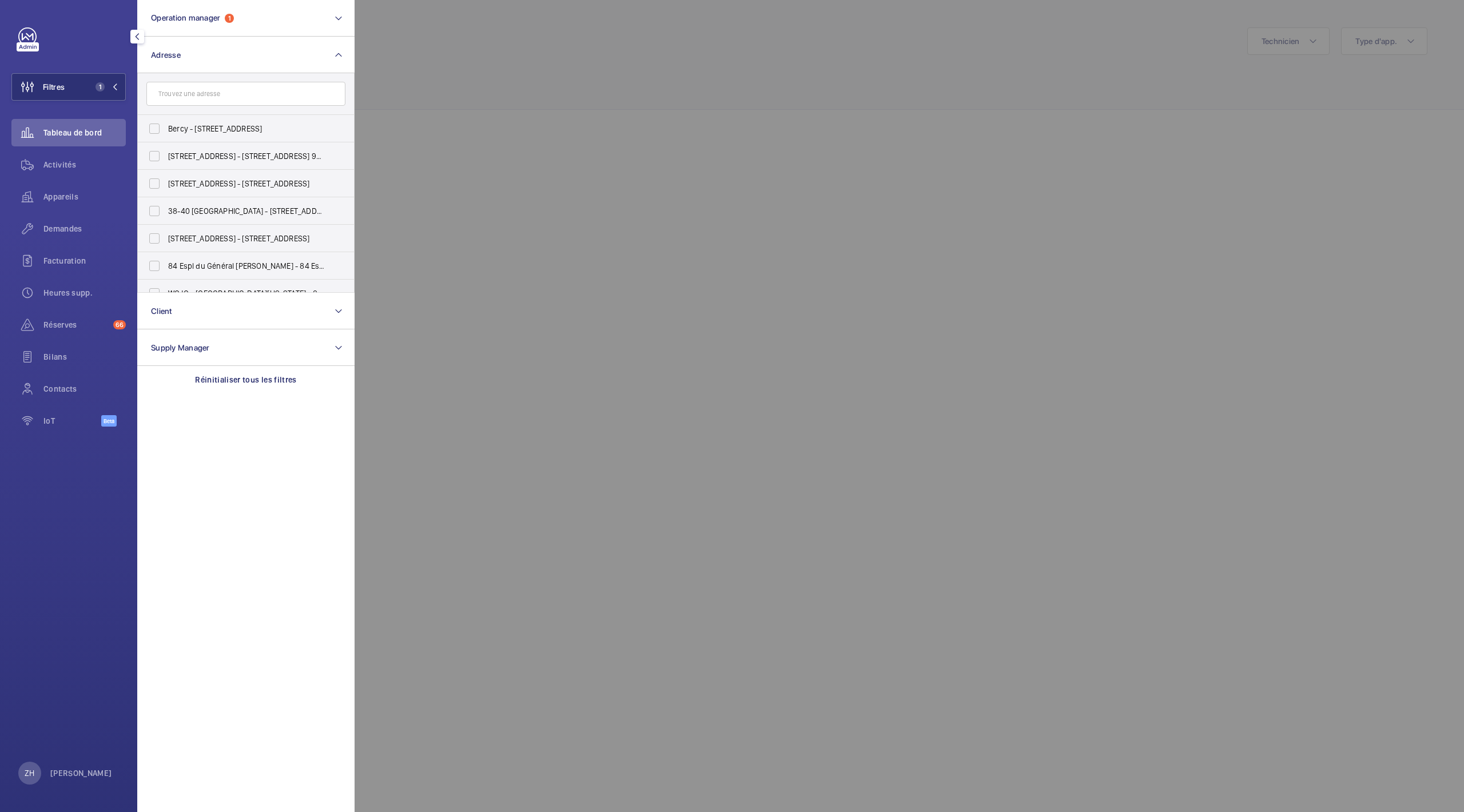
click at [172, 89] on input "text" at bounding box center [246, 94] width 199 height 24
type input "septo"
click at [152, 128] on input "Septo dont DIDEROT - 127 [GEOGRAPHIC_DATA]" at bounding box center [154, 128] width 23 height 23
checkbox input "true"
click at [636, 156] on div at bounding box center [1087, 406] width 1464 height 812
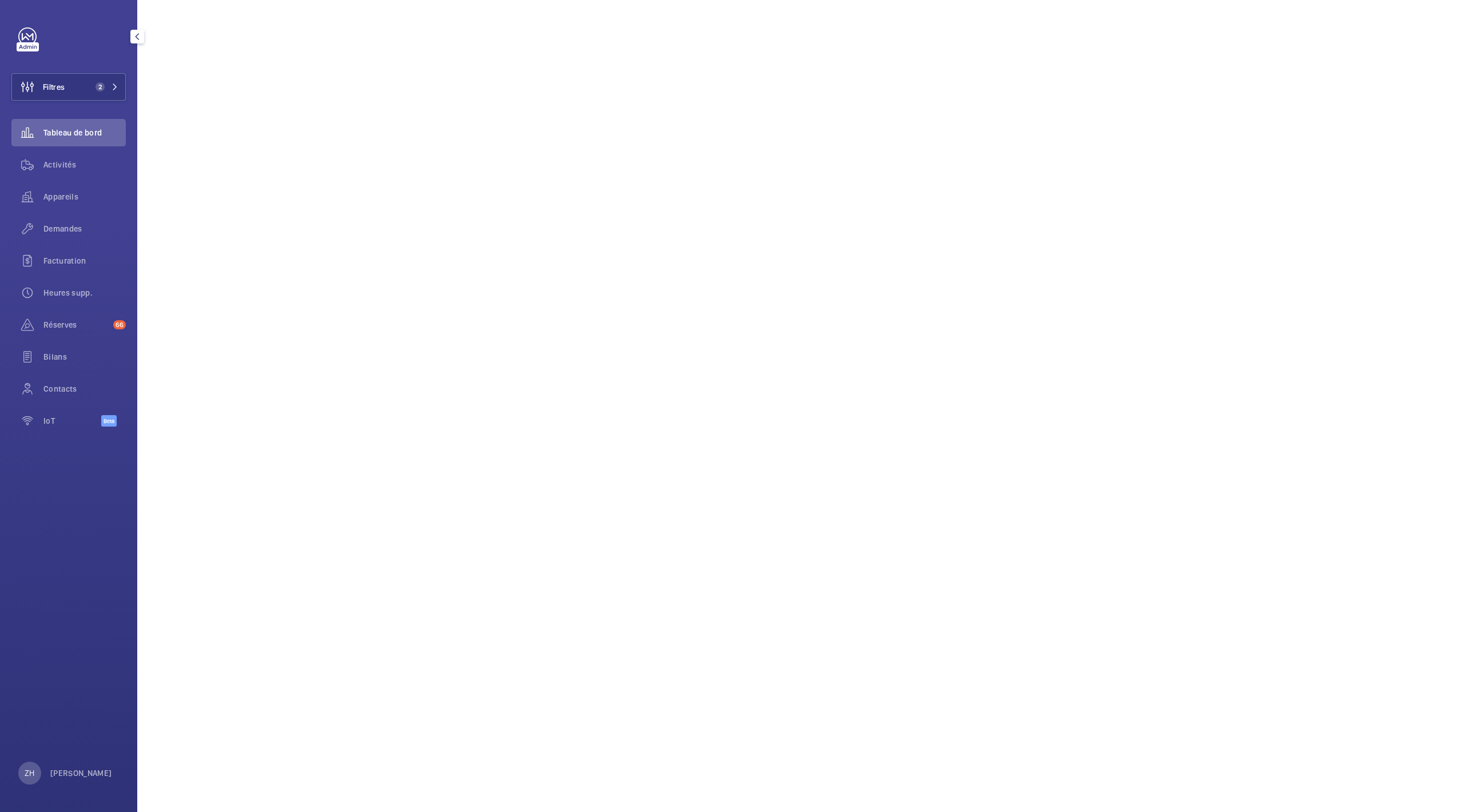
scroll to position [838, 0]
click at [37, 391] on wm-front-icon-button at bounding box center [28, 389] width 32 height 27
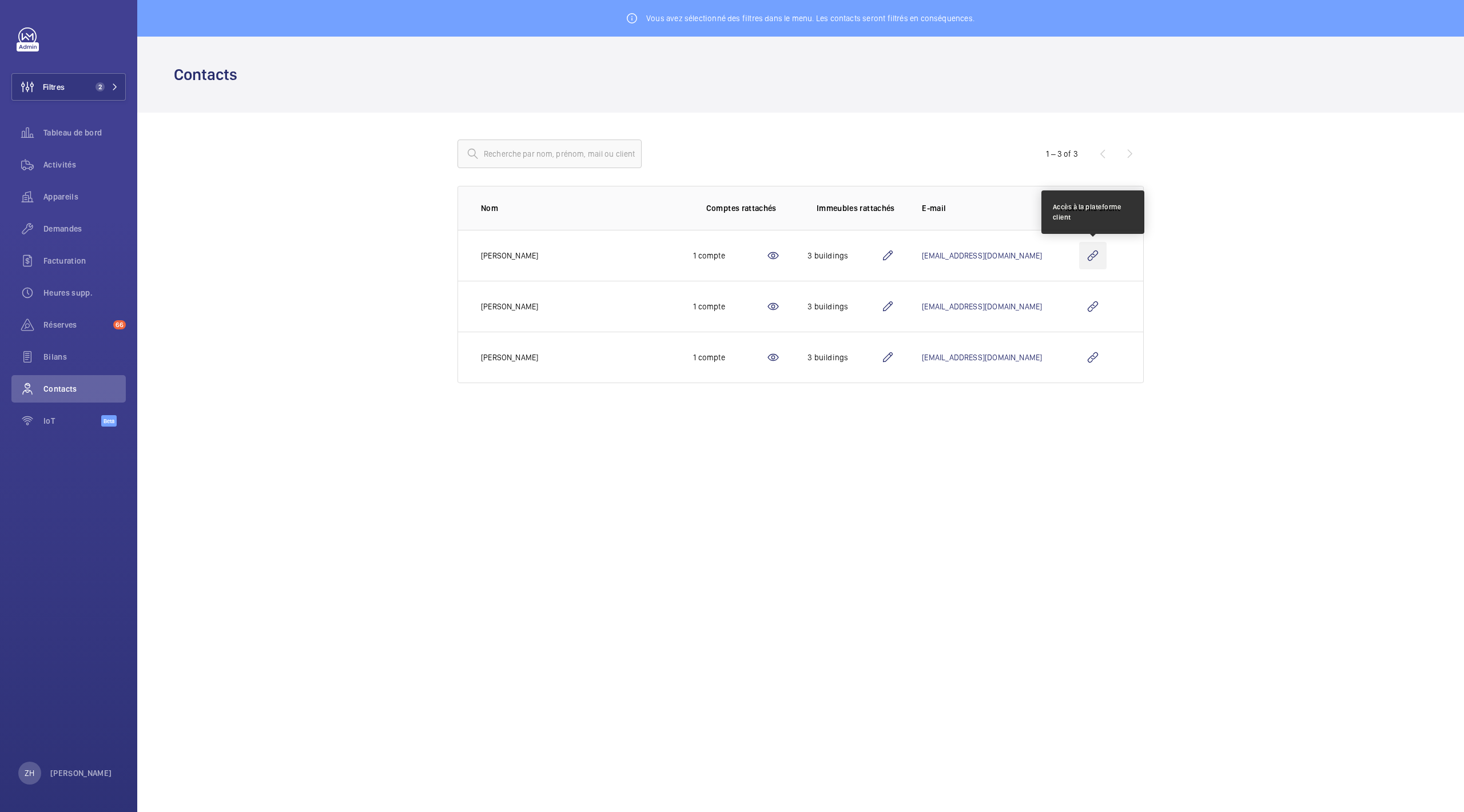
click at [1091, 254] on wm-front-icon-button at bounding box center [1093, 256] width 27 height 27
